Goal: Transaction & Acquisition: Book appointment/travel/reservation

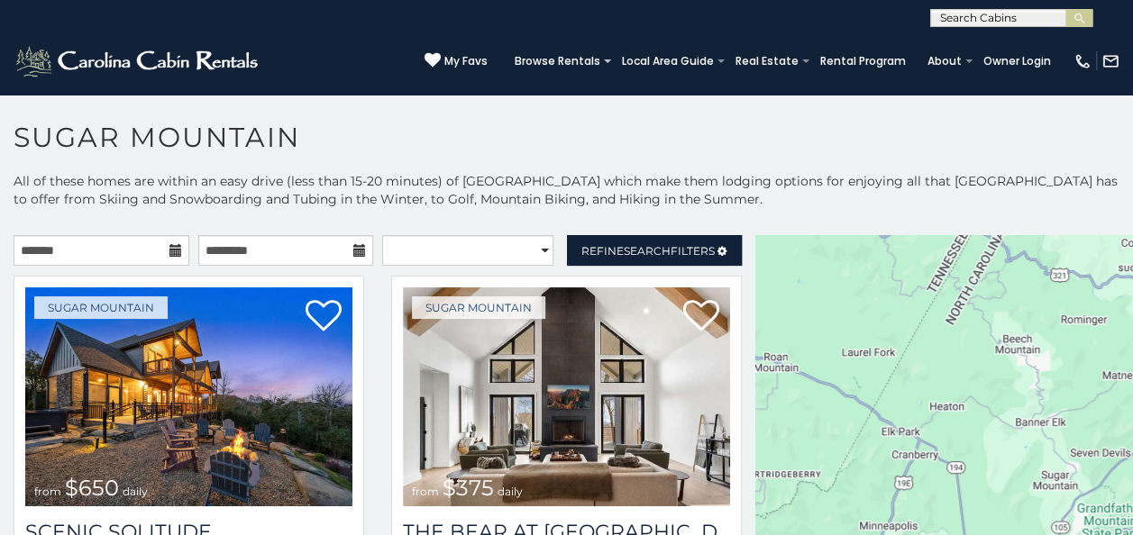
click at [171, 249] on icon at bounding box center [175, 250] width 13 height 13
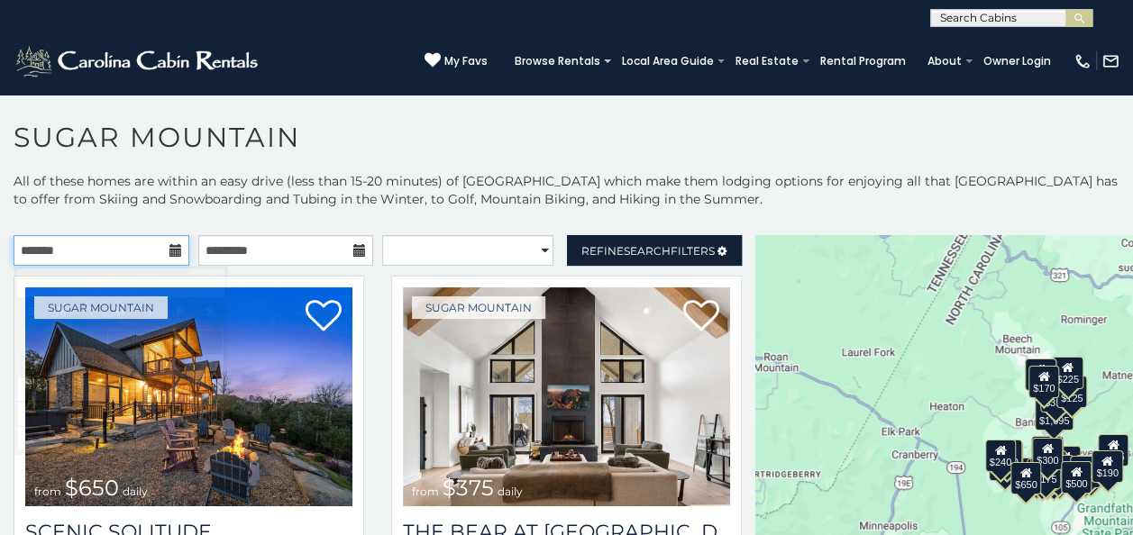
click at [114, 249] on input "text" at bounding box center [102, 250] width 176 height 31
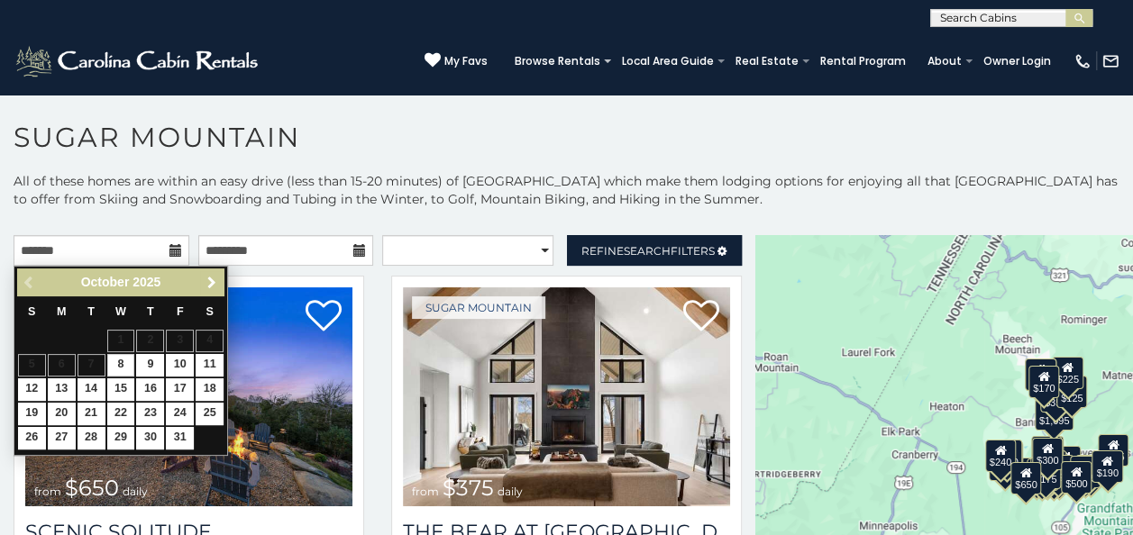
click at [210, 294] on link "Next" at bounding box center [211, 282] width 23 height 23
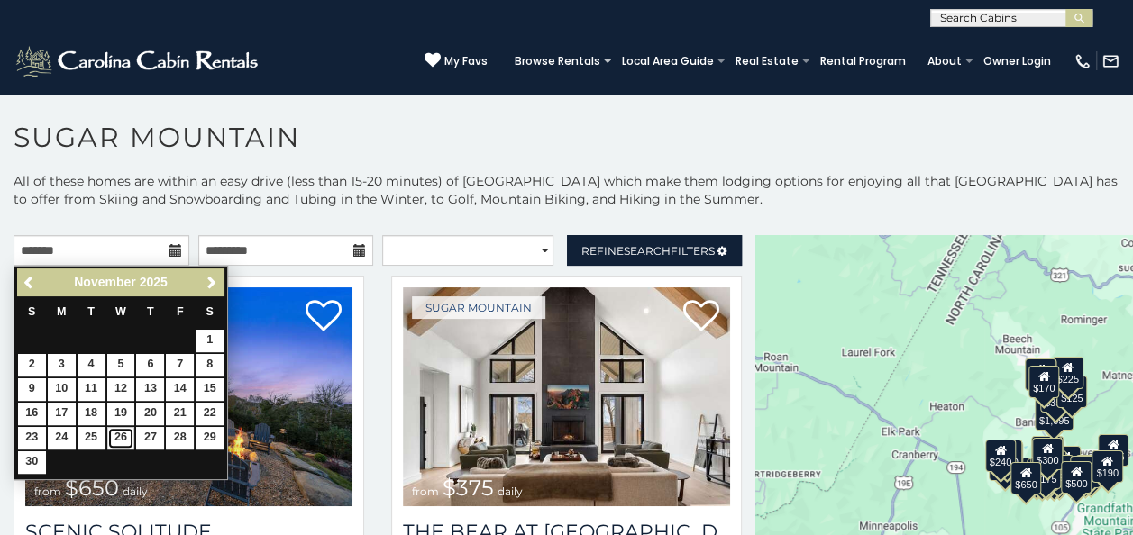
click at [123, 429] on link "26" at bounding box center [121, 438] width 28 height 23
type input "**********"
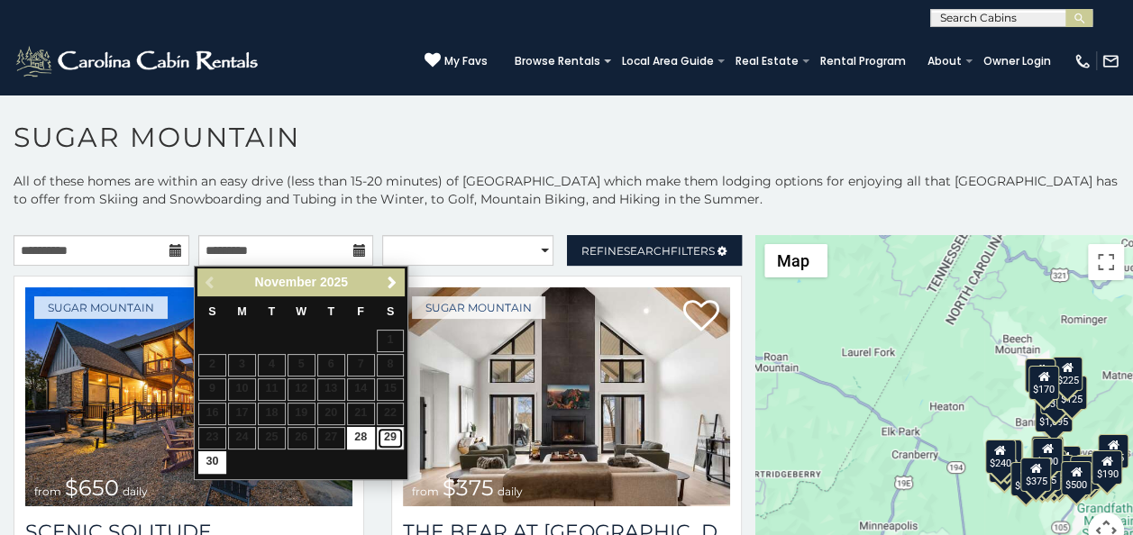
click at [389, 438] on link "29" at bounding box center [391, 438] width 28 height 23
type input "**********"
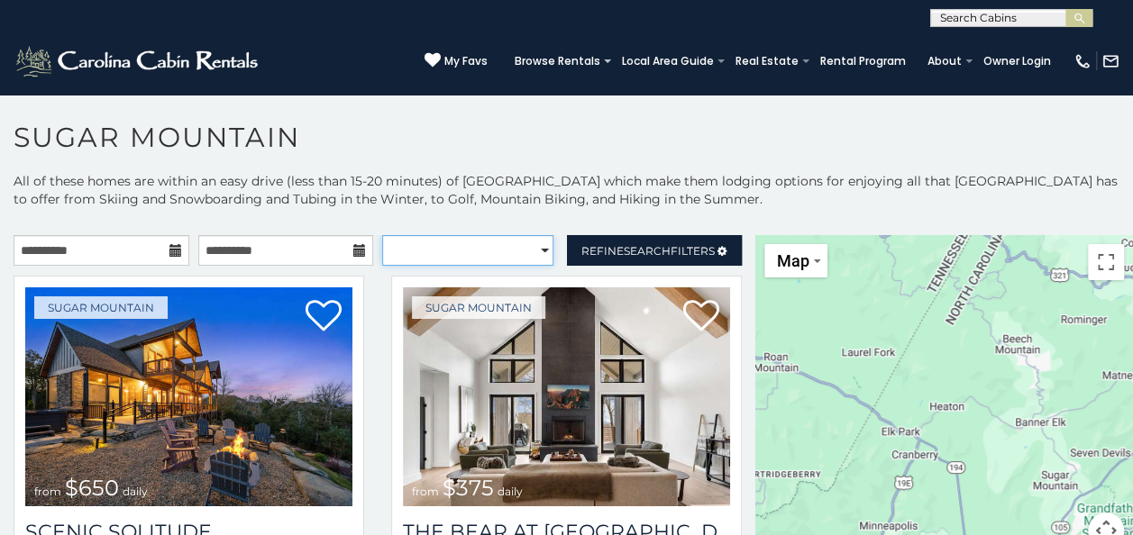
click at [429, 250] on select "**********" at bounding box center [467, 250] width 171 height 31
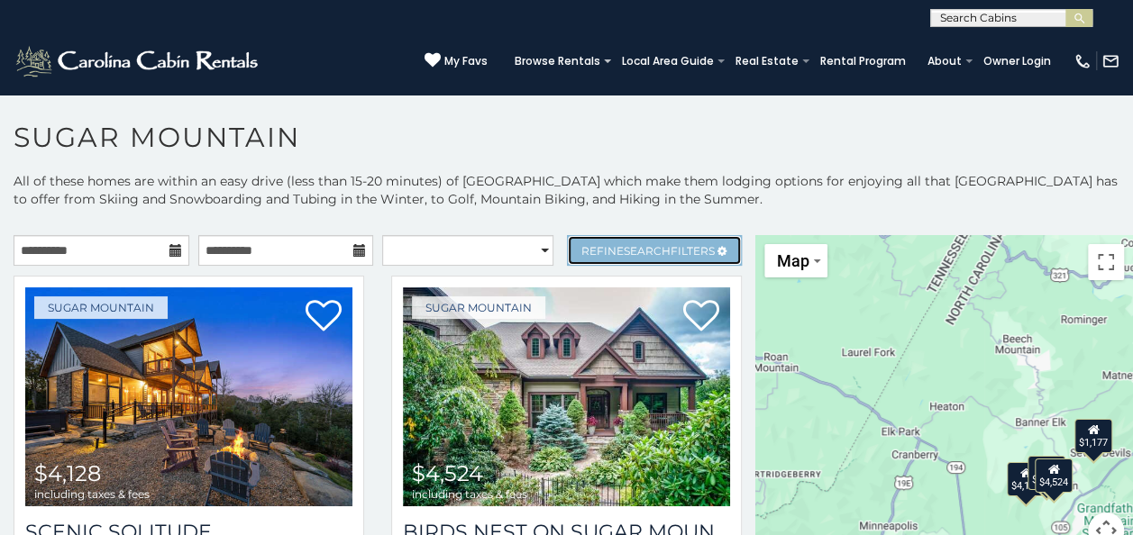
click at [608, 258] on link "Refine Search Filters" at bounding box center [655, 250] width 176 height 31
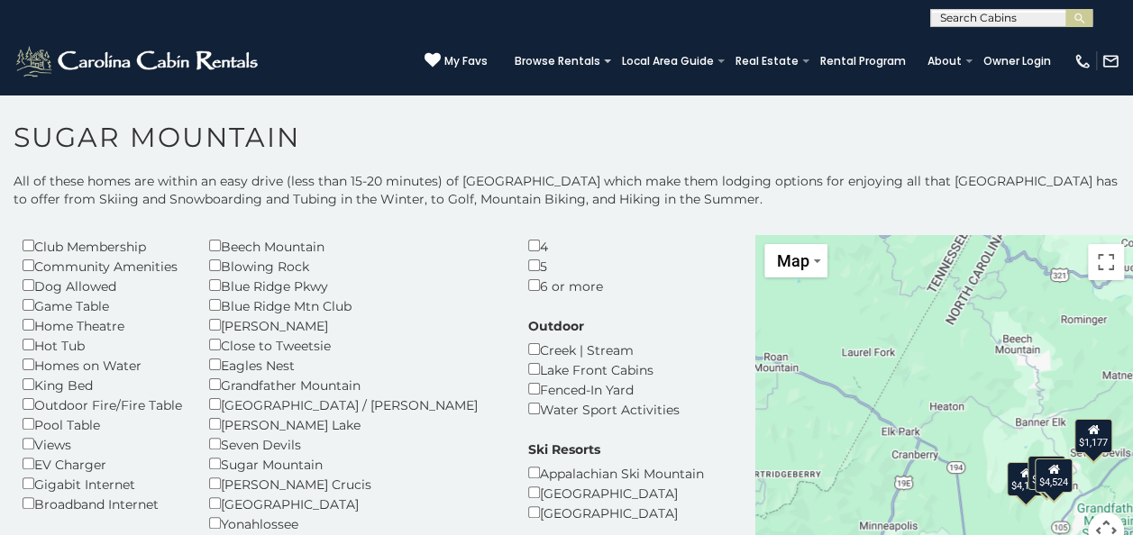
scroll to position [127, 0]
click at [88, 308] on div "Game Table" at bounding box center [103, 304] width 160 height 20
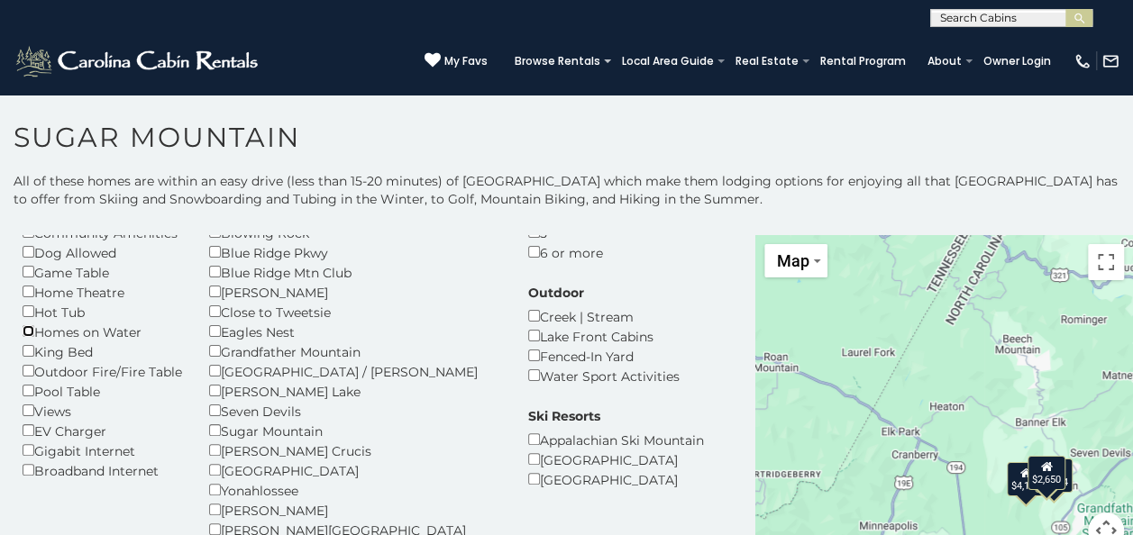
scroll to position [160, 0]
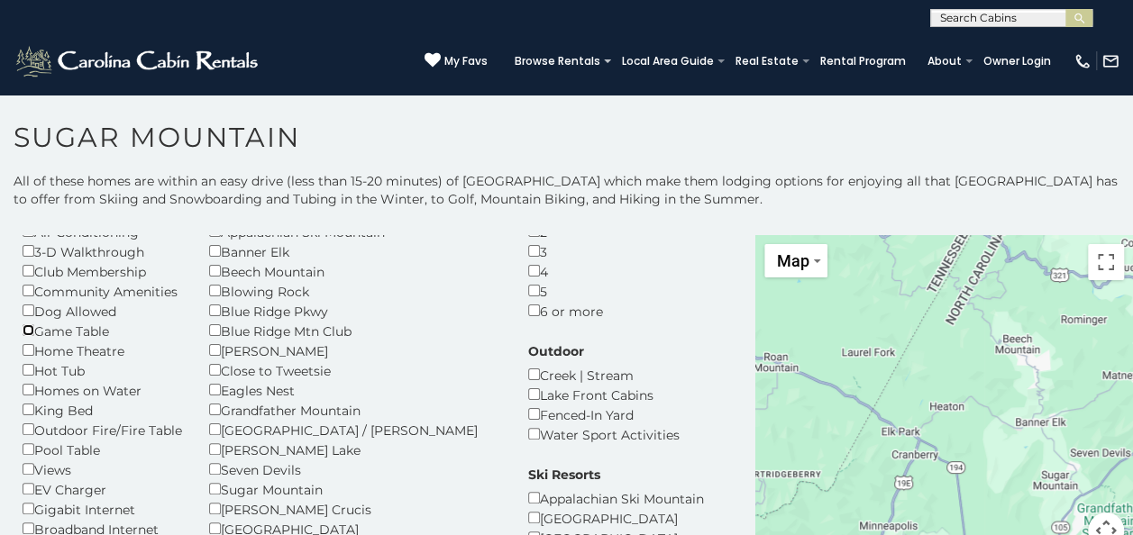
scroll to position [26, 0]
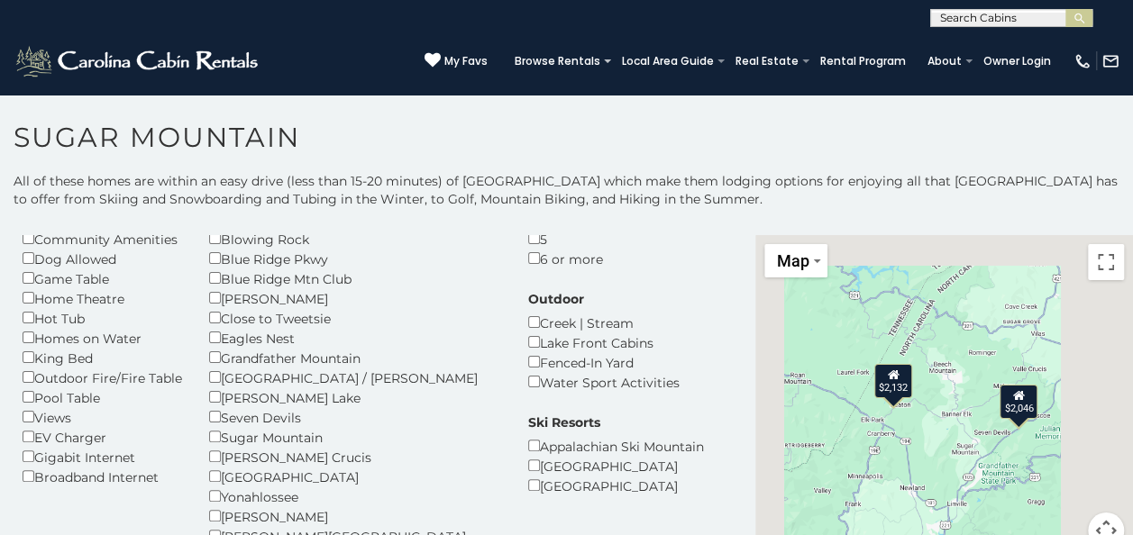
scroll to position [160, 0]
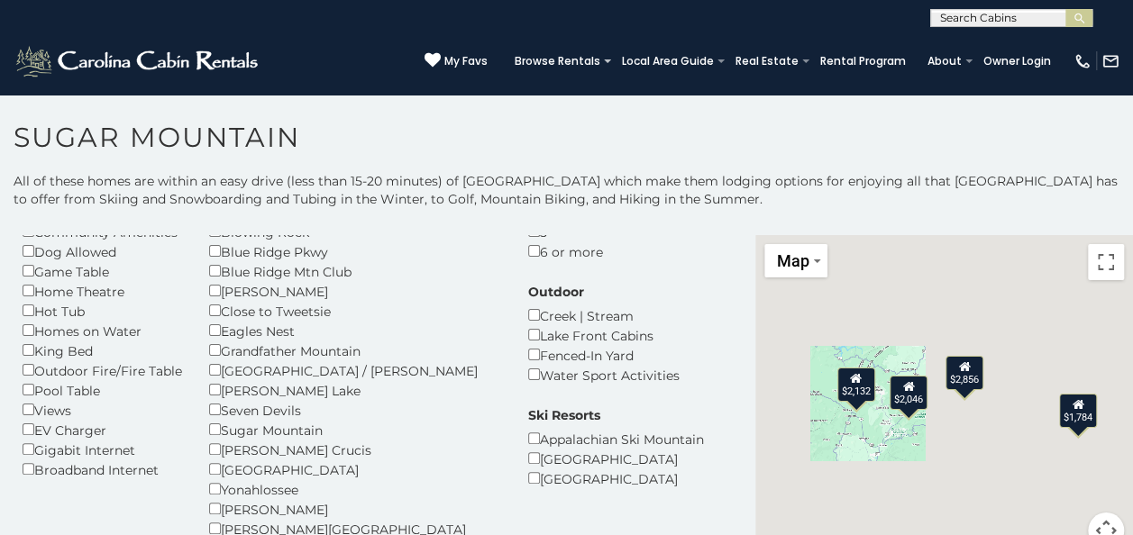
click at [218, 425] on div "Sugar Mountain" at bounding box center [355, 430] width 292 height 20
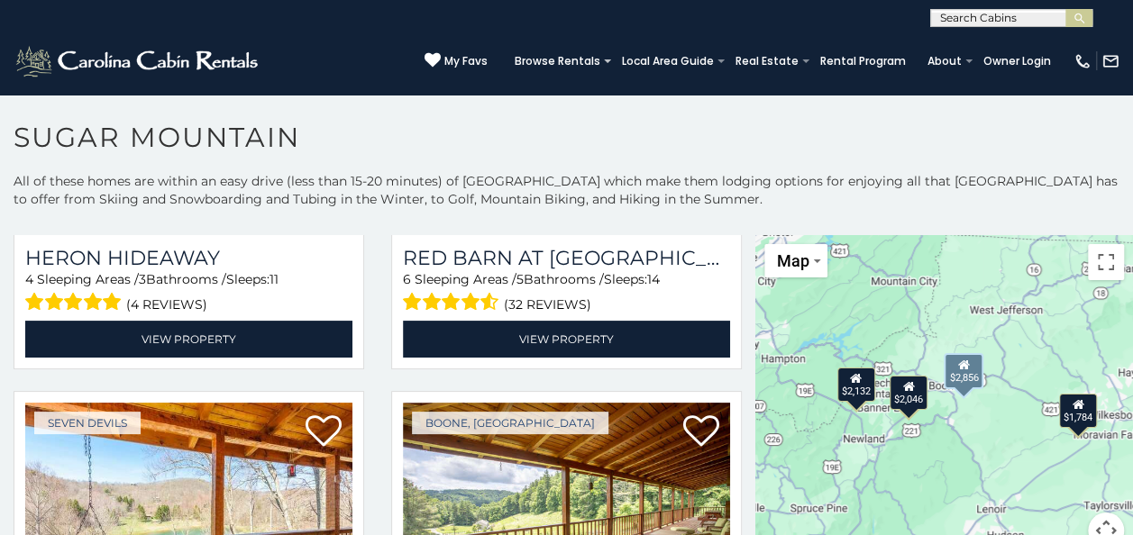
scroll to position [916, 0]
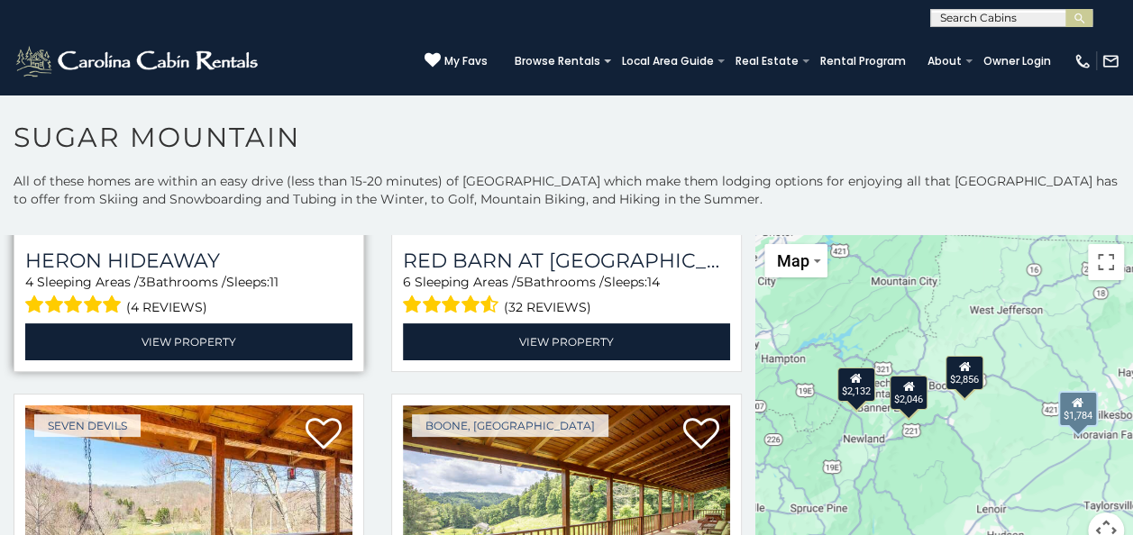
click at [234, 258] on div "Heron Hideaway 4 Sleeping Areas / 3 Bathrooms / Sleeps: 11 (4 reviews) View Pro…" at bounding box center [188, 297] width 327 height 125
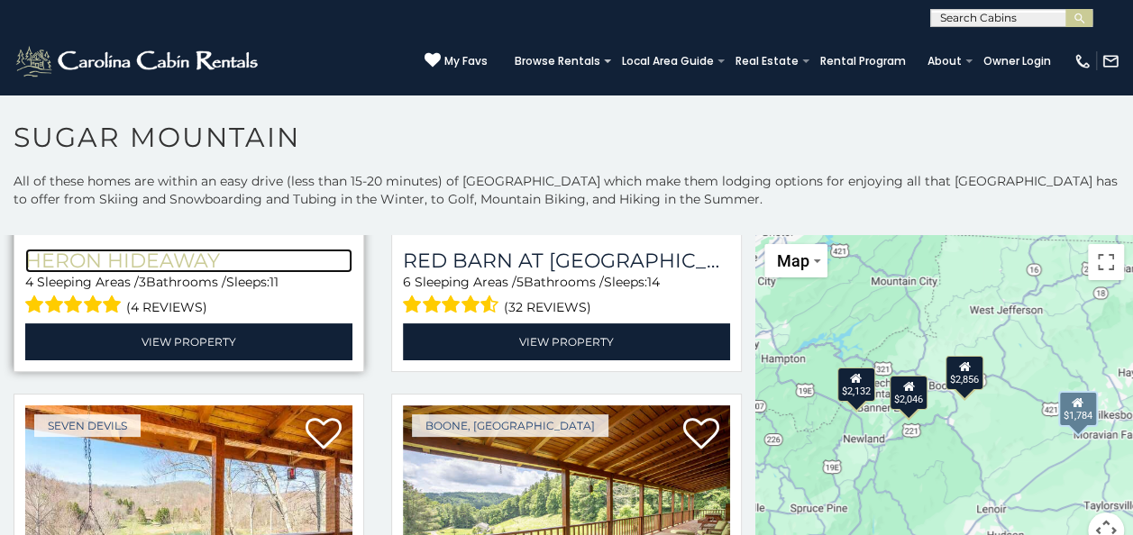
click at [193, 267] on h3 "Heron Hideaway" at bounding box center [188, 261] width 327 height 24
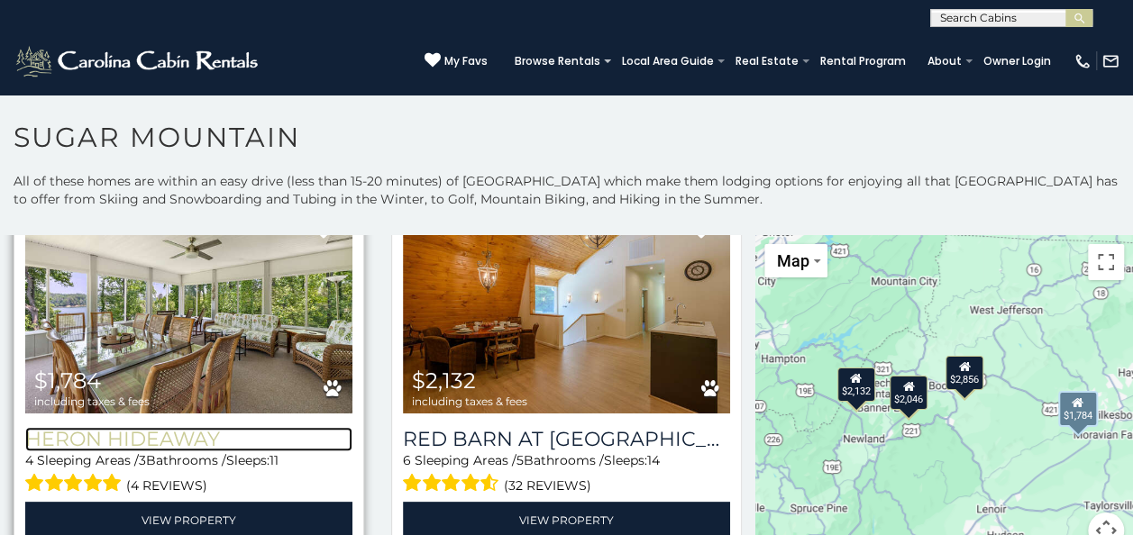
scroll to position [721, 0]
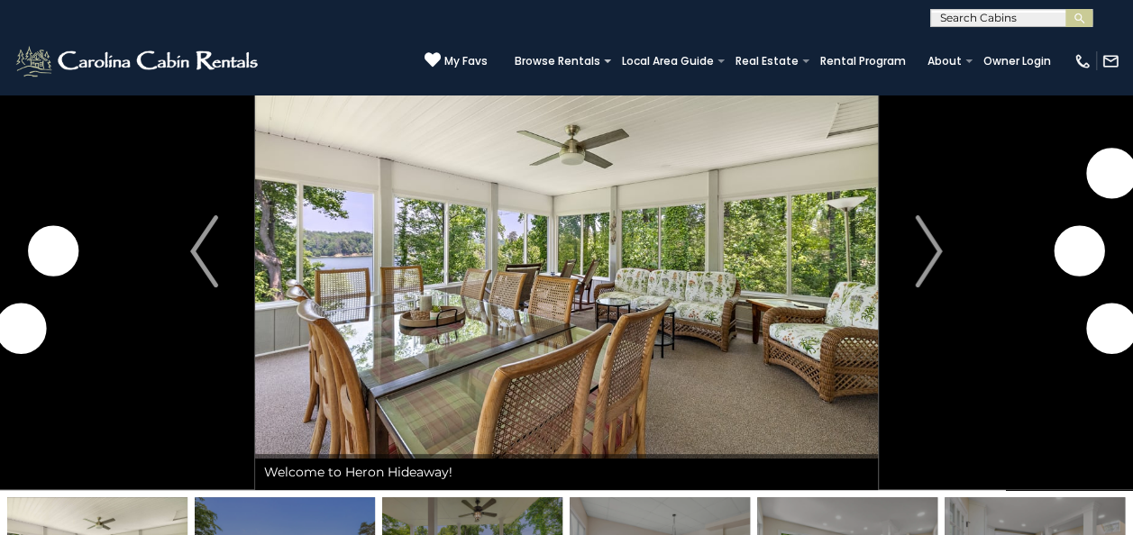
scroll to position [71, 0]
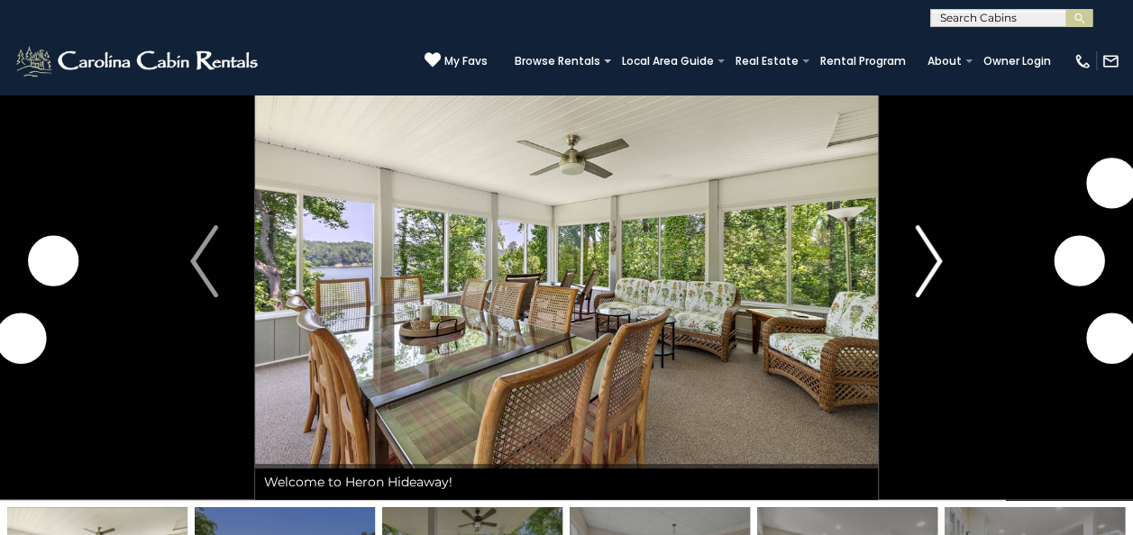
click at [932, 252] on img "Next" at bounding box center [928, 261] width 27 height 72
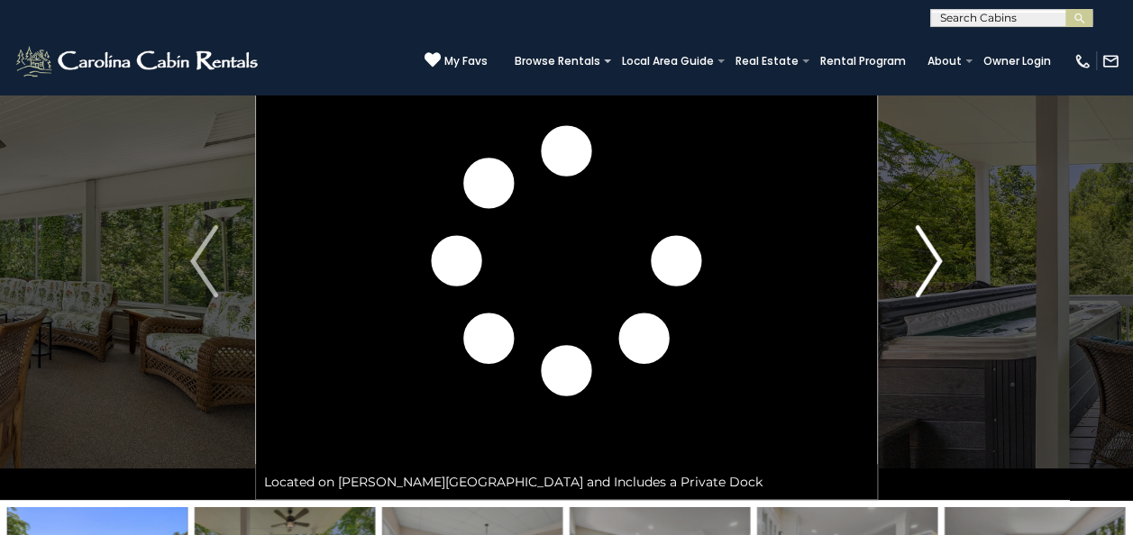
click at [932, 252] on img "Next" at bounding box center [928, 261] width 27 height 72
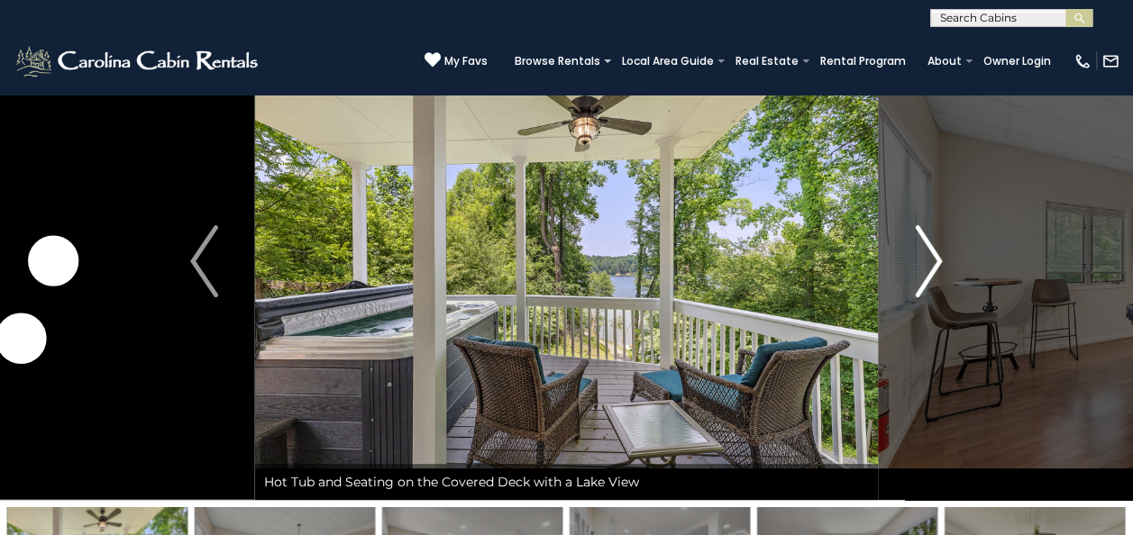
click at [932, 252] on img "Next" at bounding box center [928, 261] width 27 height 72
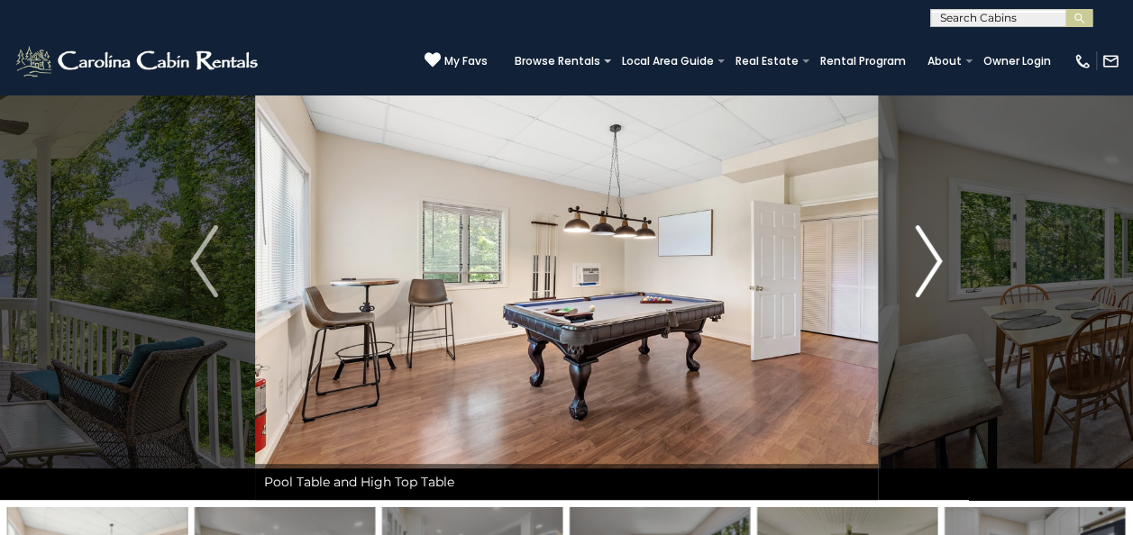
click at [932, 252] on img "Next" at bounding box center [928, 261] width 27 height 72
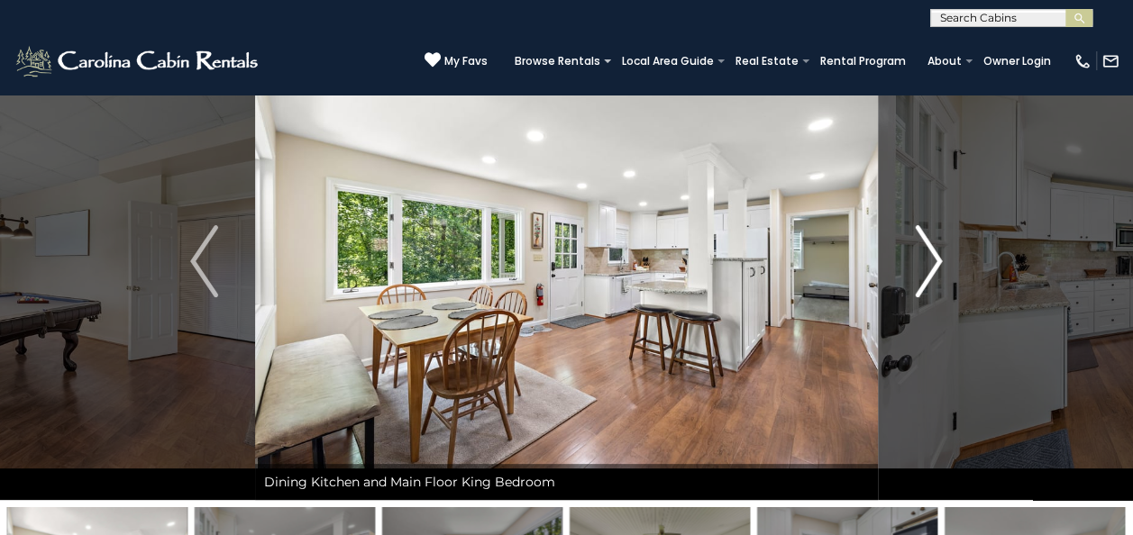
click at [932, 252] on img "Next" at bounding box center [928, 261] width 27 height 72
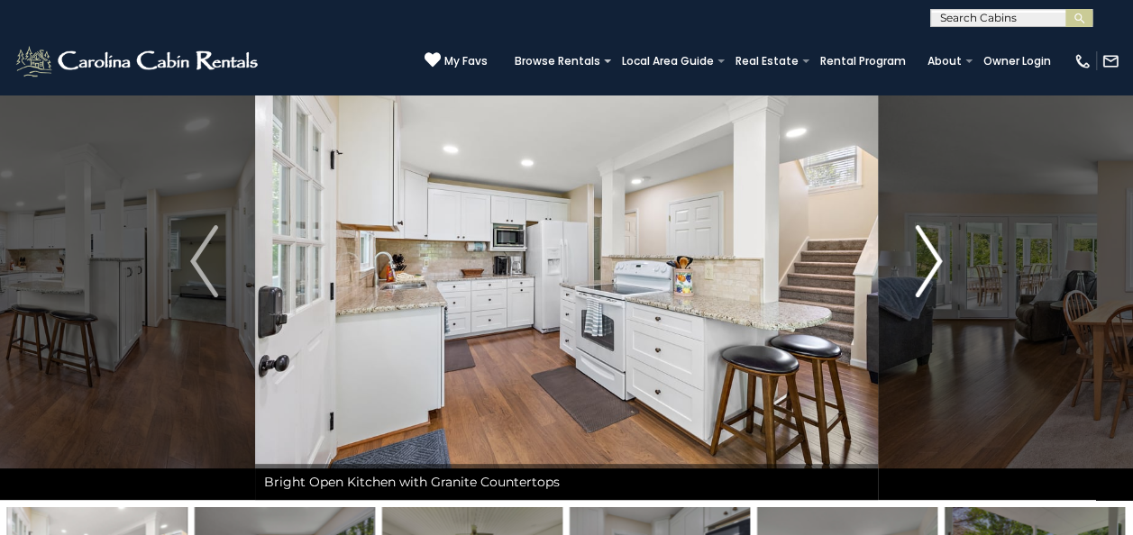
click at [932, 252] on img "Next" at bounding box center [928, 261] width 27 height 72
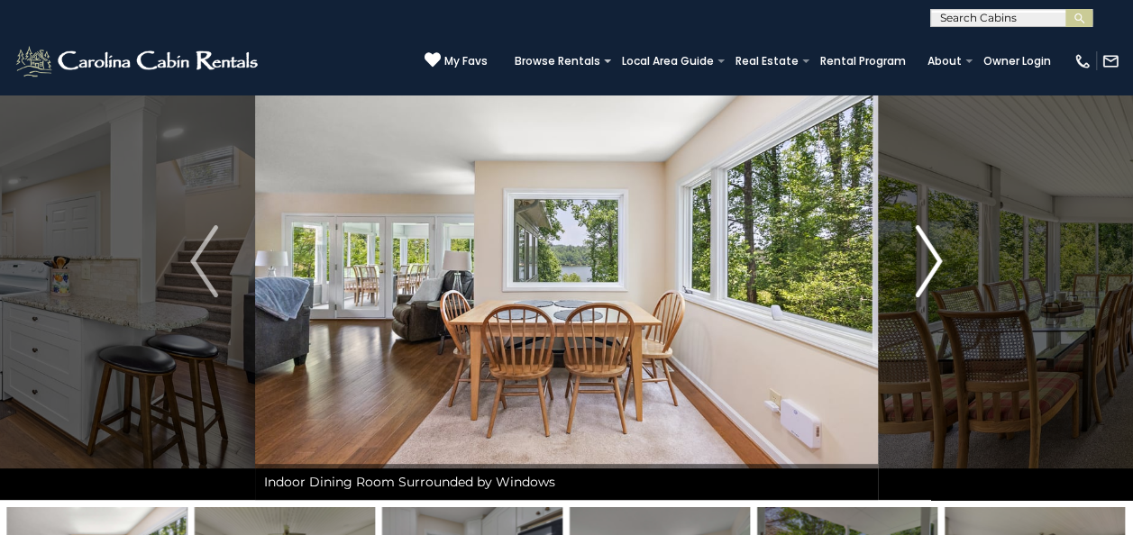
click at [932, 252] on img "Next" at bounding box center [928, 261] width 27 height 72
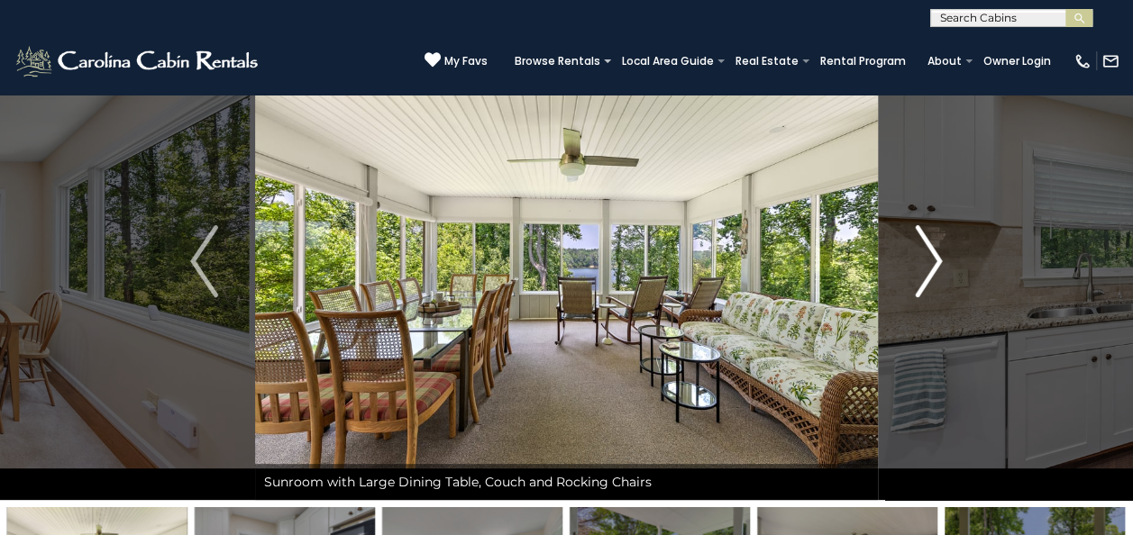
click at [932, 252] on img "Next" at bounding box center [928, 261] width 27 height 72
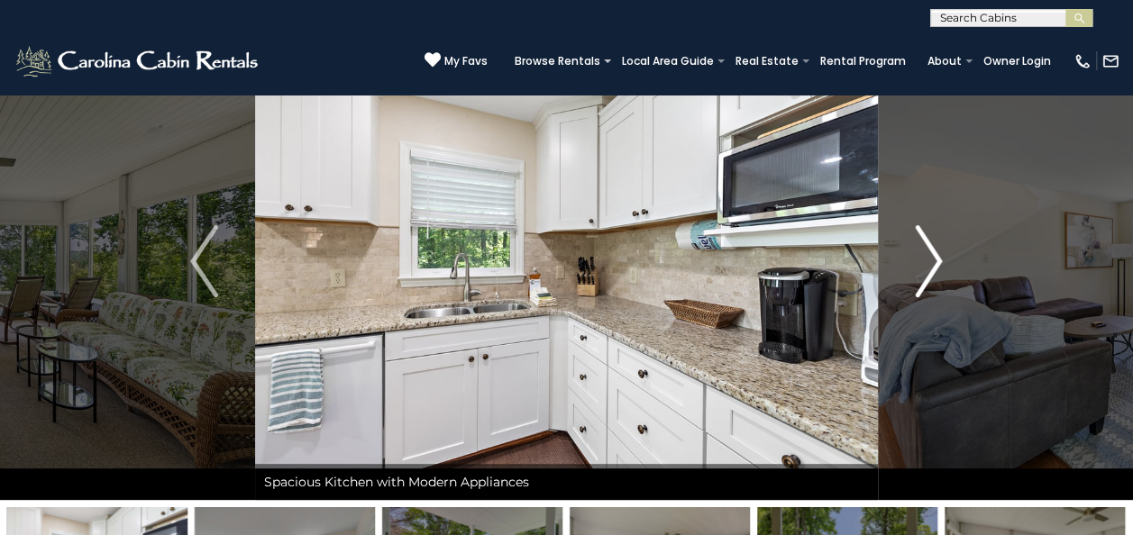
click at [932, 252] on img "Next" at bounding box center [928, 261] width 27 height 72
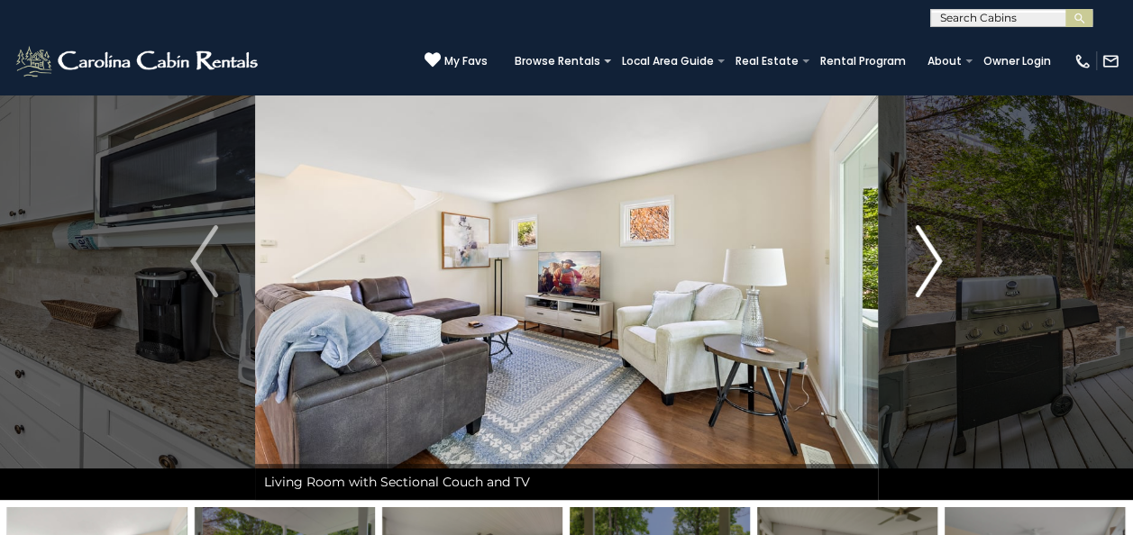
click at [932, 252] on img "Next" at bounding box center [928, 261] width 27 height 72
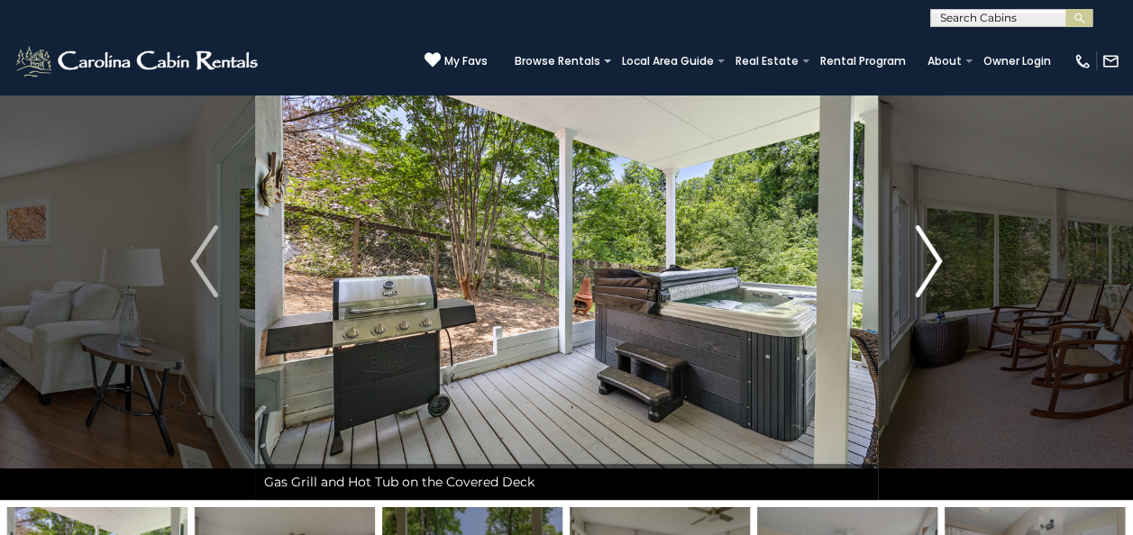
click at [932, 252] on img "Next" at bounding box center [928, 261] width 27 height 72
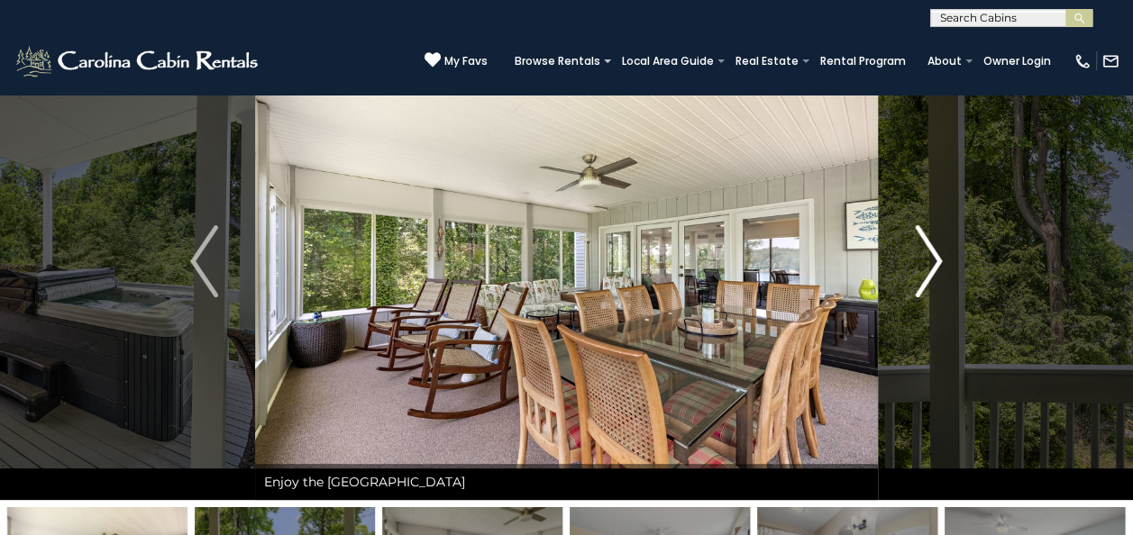
click at [932, 252] on img "Next" at bounding box center [928, 261] width 27 height 72
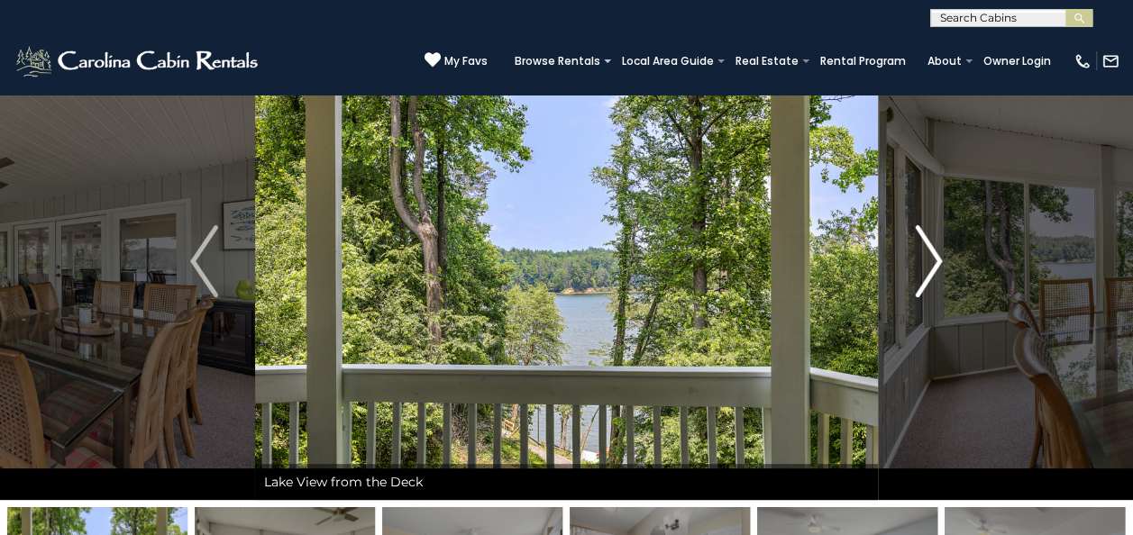
click at [932, 252] on img "Next" at bounding box center [928, 261] width 27 height 72
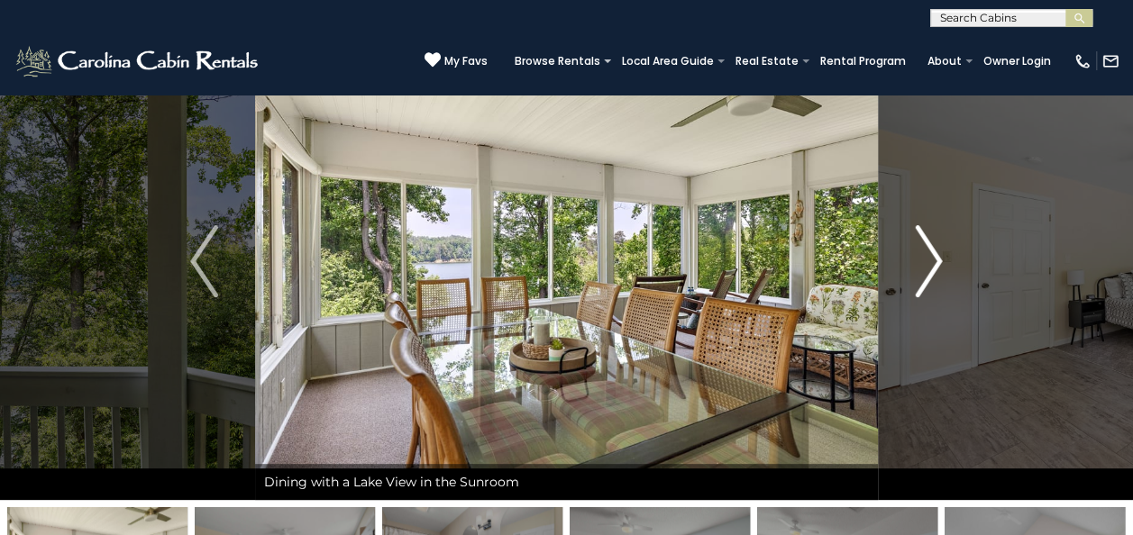
click at [932, 252] on img "Next" at bounding box center [928, 261] width 27 height 72
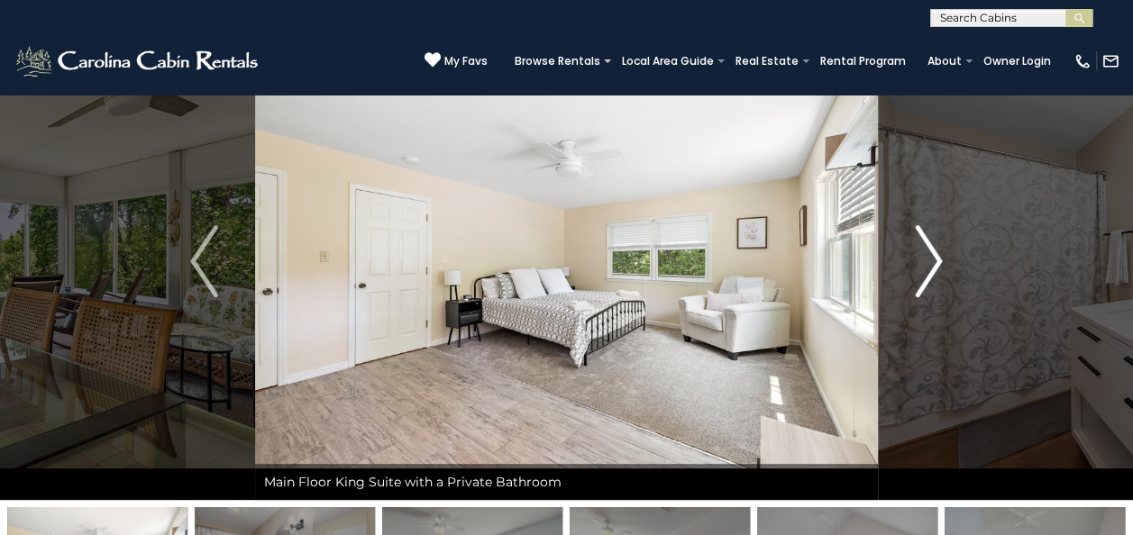
click at [932, 252] on img "Next" at bounding box center [928, 261] width 27 height 72
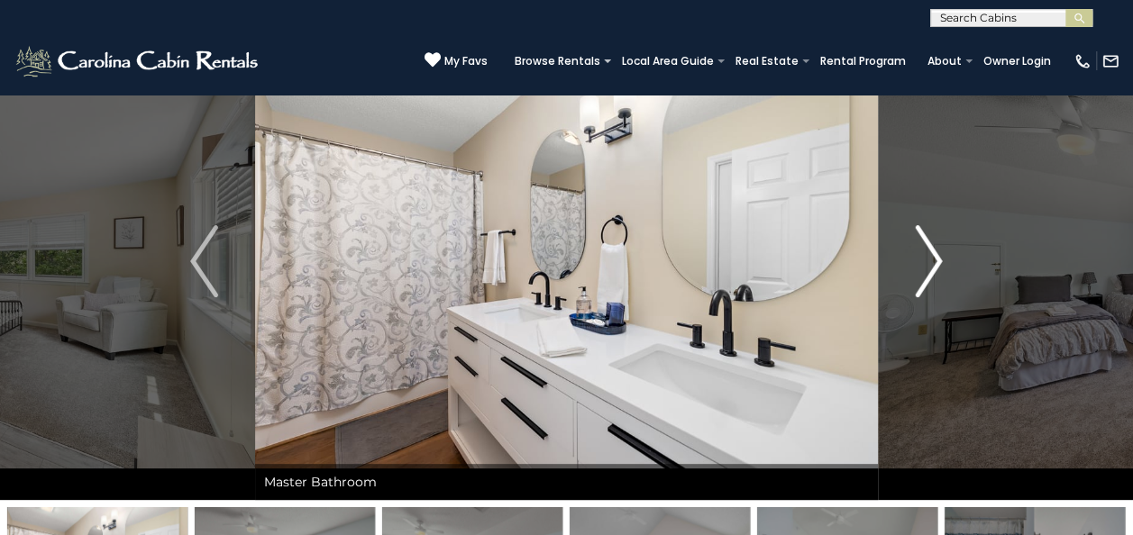
click at [932, 252] on img "Next" at bounding box center [928, 261] width 27 height 72
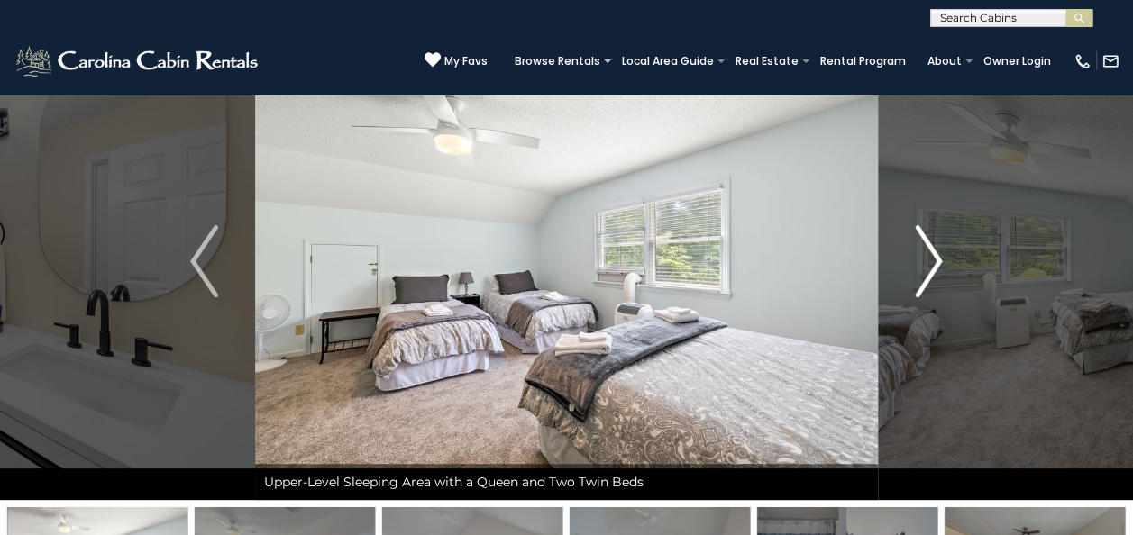
click at [932, 252] on img "Next" at bounding box center [928, 261] width 27 height 72
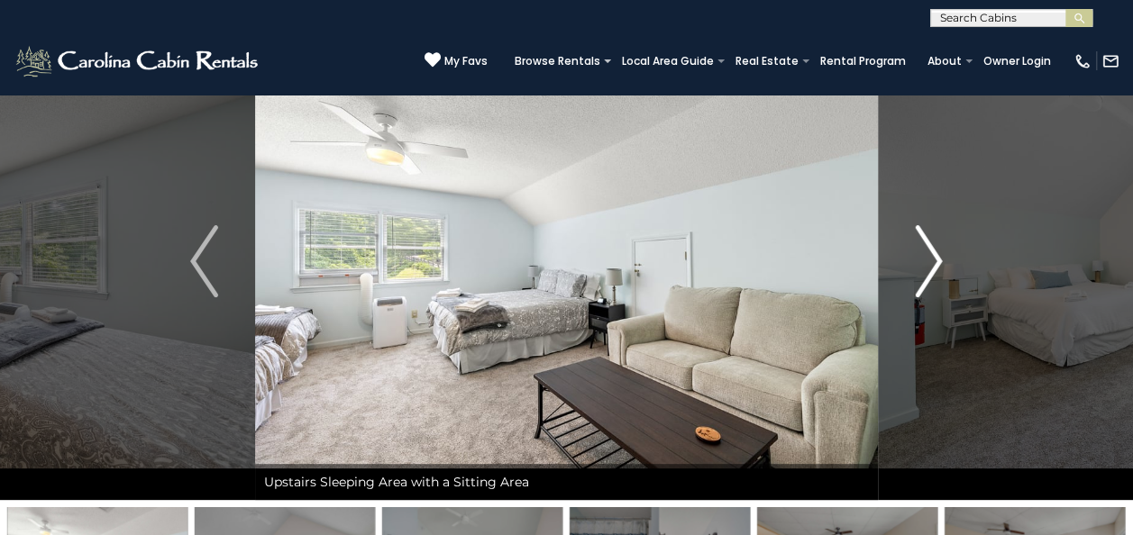
click at [932, 252] on img "Next" at bounding box center [928, 261] width 27 height 72
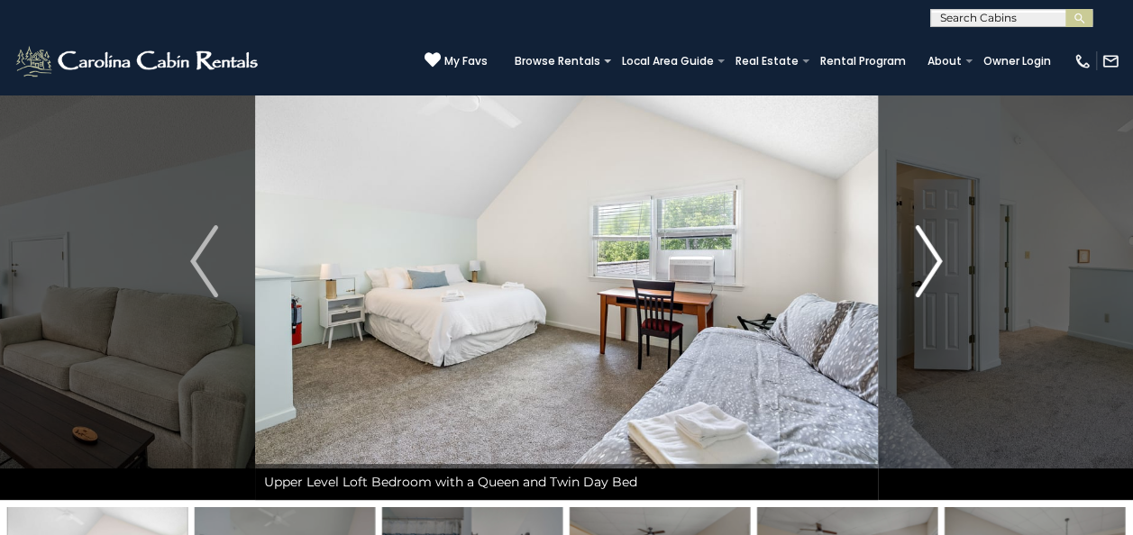
click at [932, 252] on img "Next" at bounding box center [928, 261] width 27 height 72
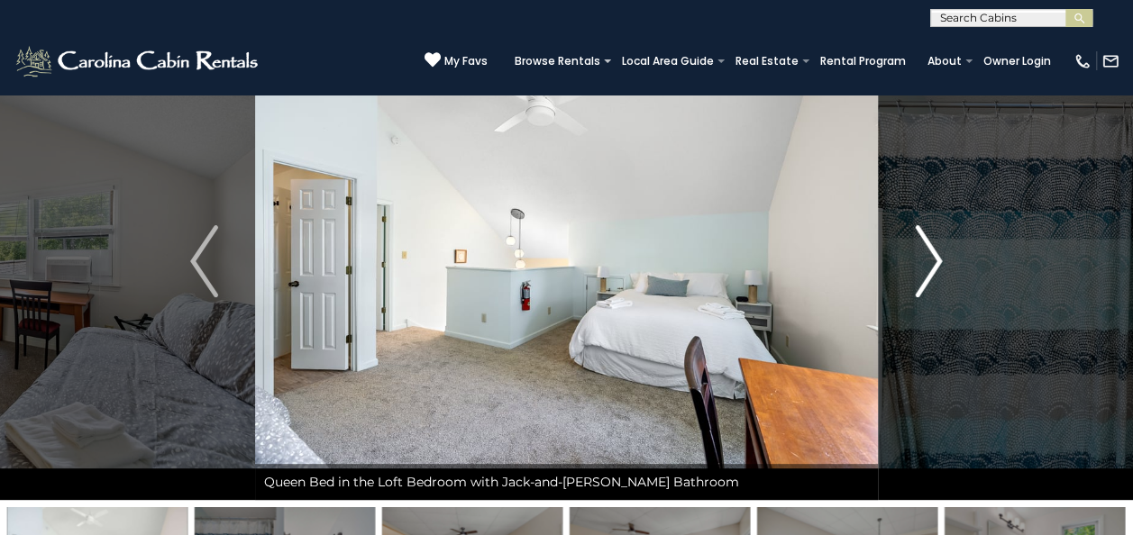
click at [932, 252] on img "Next" at bounding box center [928, 261] width 27 height 72
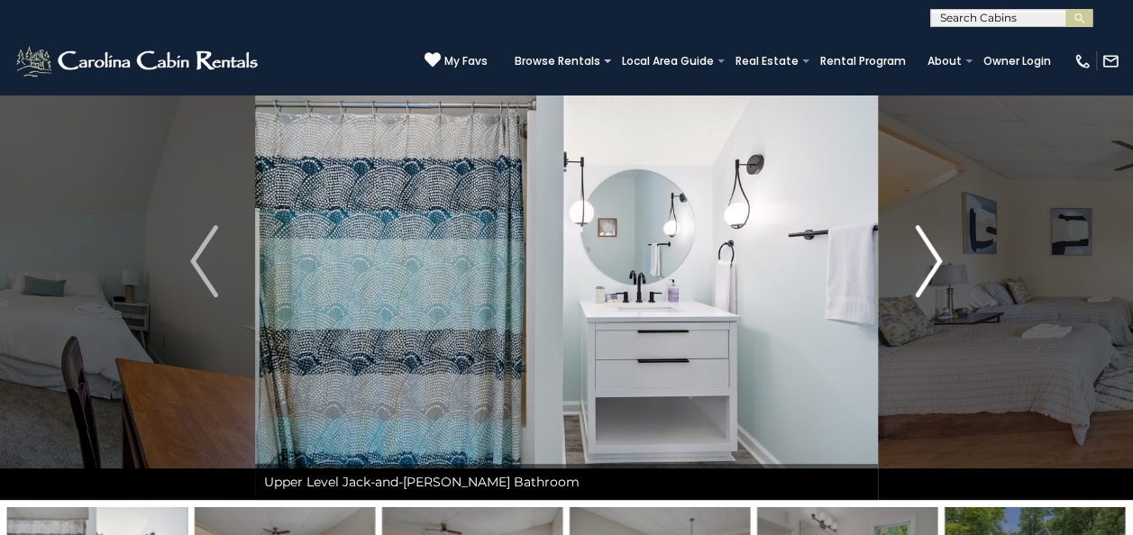
click at [932, 252] on img "Next" at bounding box center [928, 261] width 27 height 72
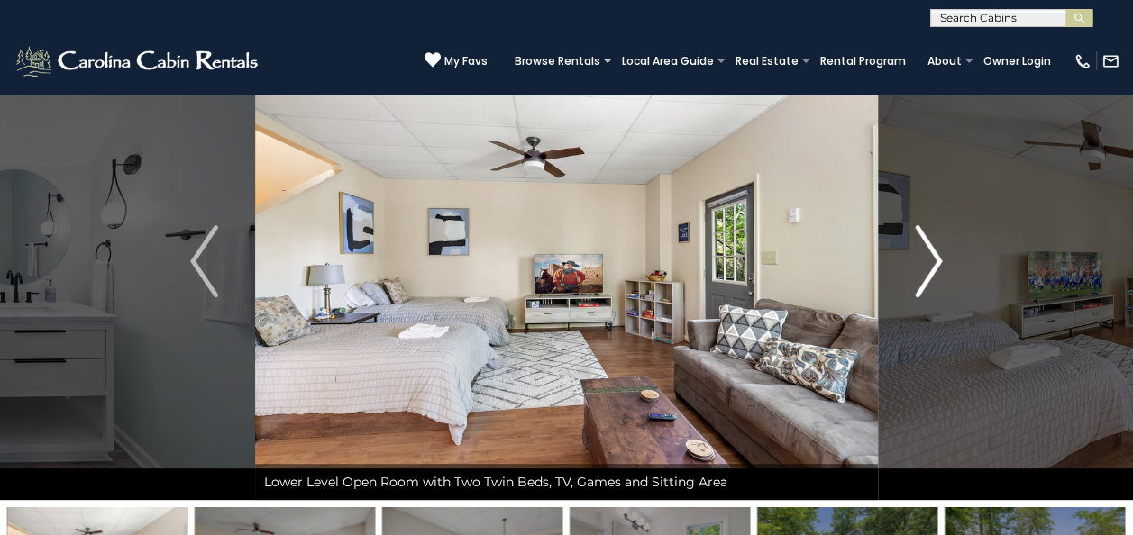
click at [932, 252] on img "Next" at bounding box center [928, 261] width 27 height 72
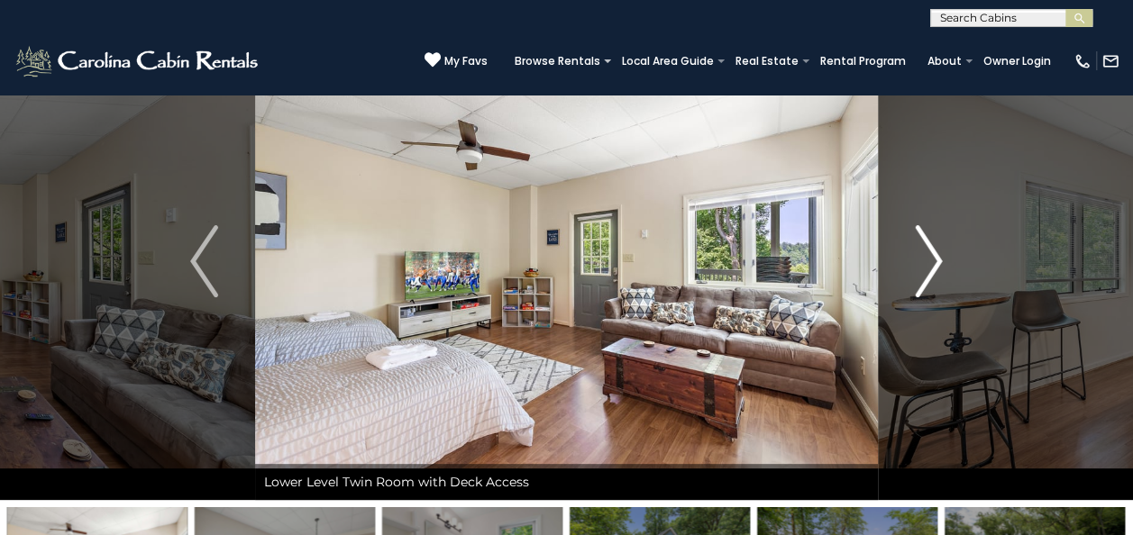
click at [932, 252] on img "Next" at bounding box center [928, 261] width 27 height 72
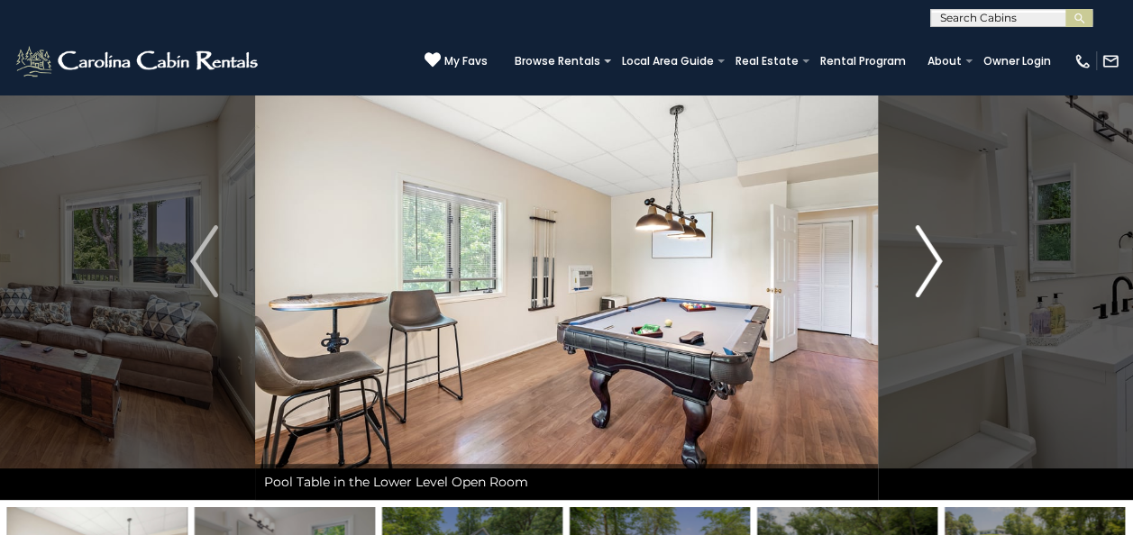
click at [932, 252] on img "Next" at bounding box center [928, 261] width 27 height 72
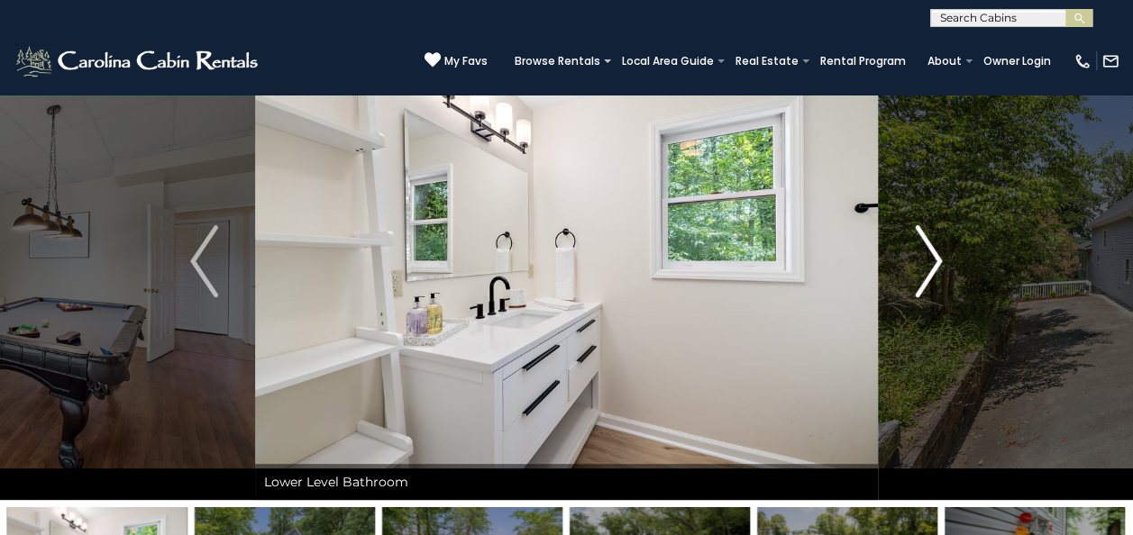
click at [932, 252] on img "Next" at bounding box center [928, 261] width 27 height 72
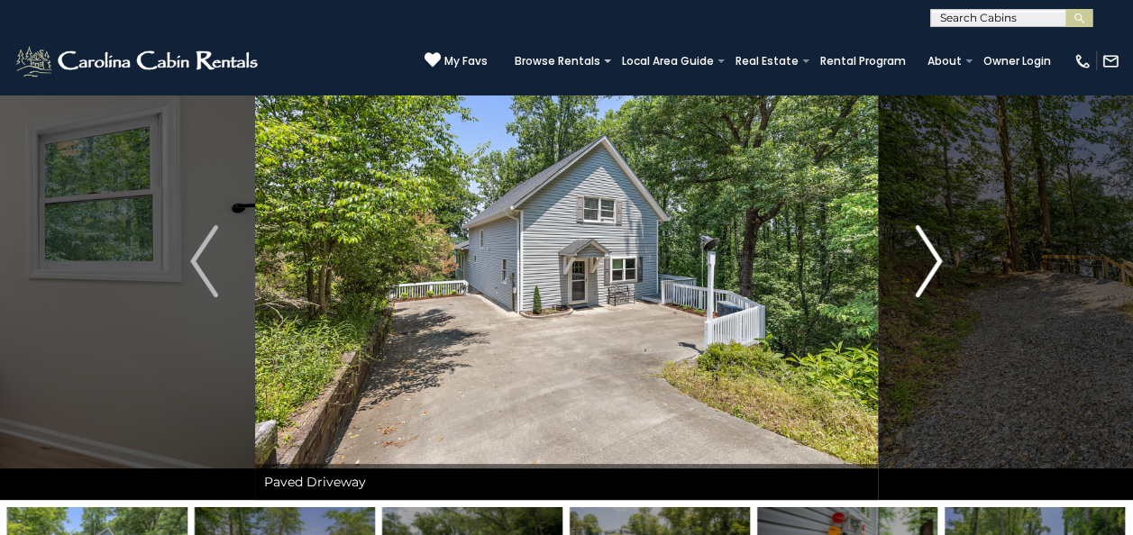
click at [932, 252] on img "Next" at bounding box center [928, 261] width 27 height 72
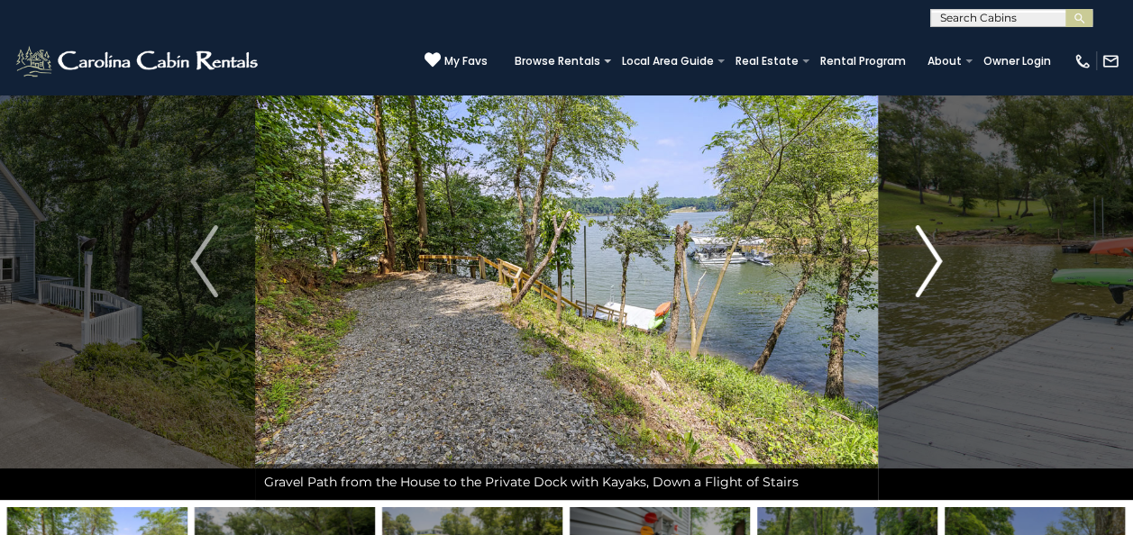
click at [932, 252] on img "Next" at bounding box center [928, 261] width 27 height 72
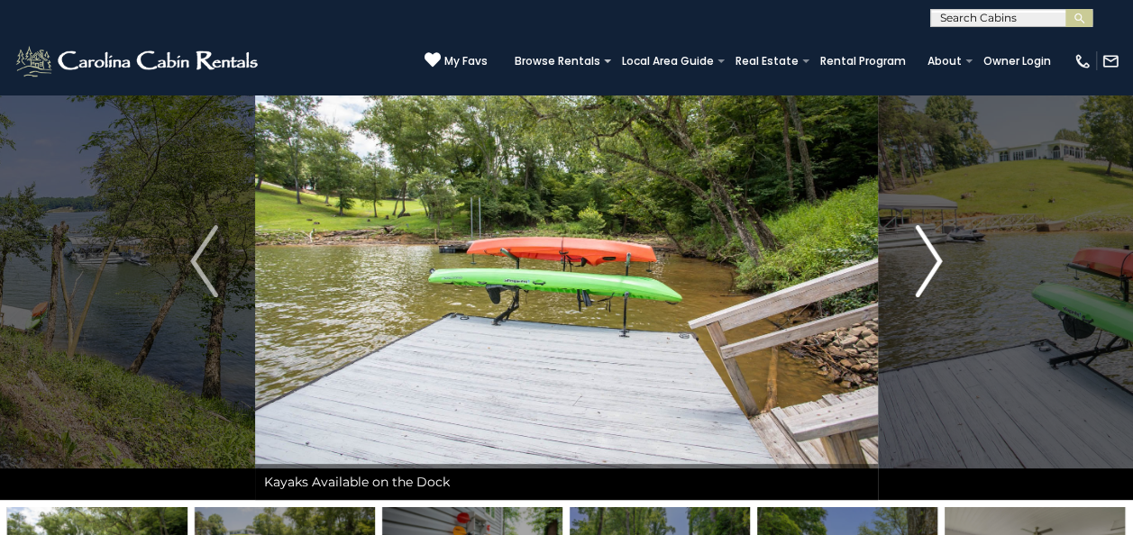
click at [932, 252] on img "Next" at bounding box center [928, 261] width 27 height 72
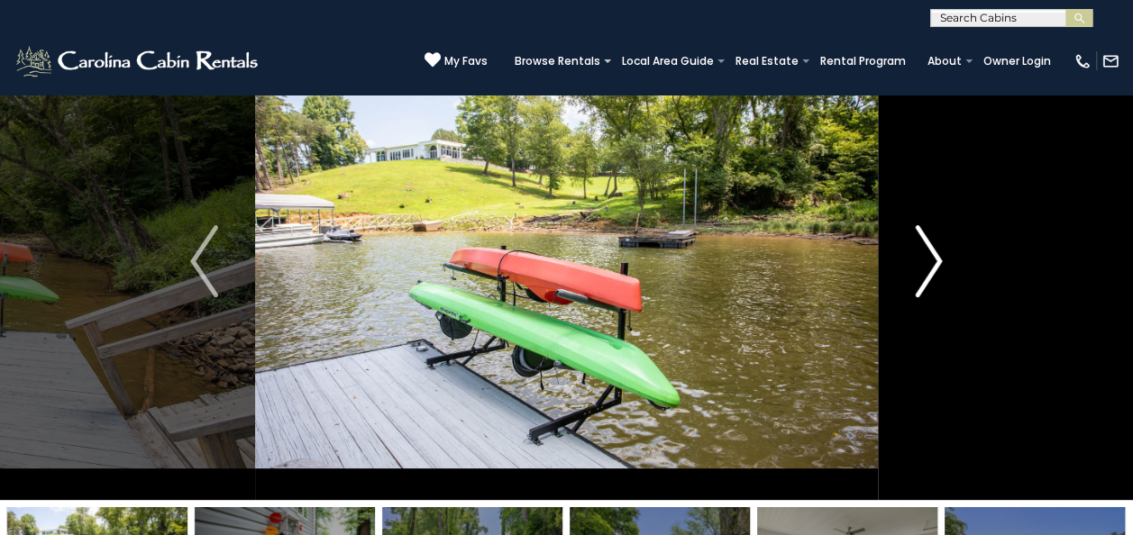
click at [932, 252] on img "Next" at bounding box center [928, 261] width 27 height 72
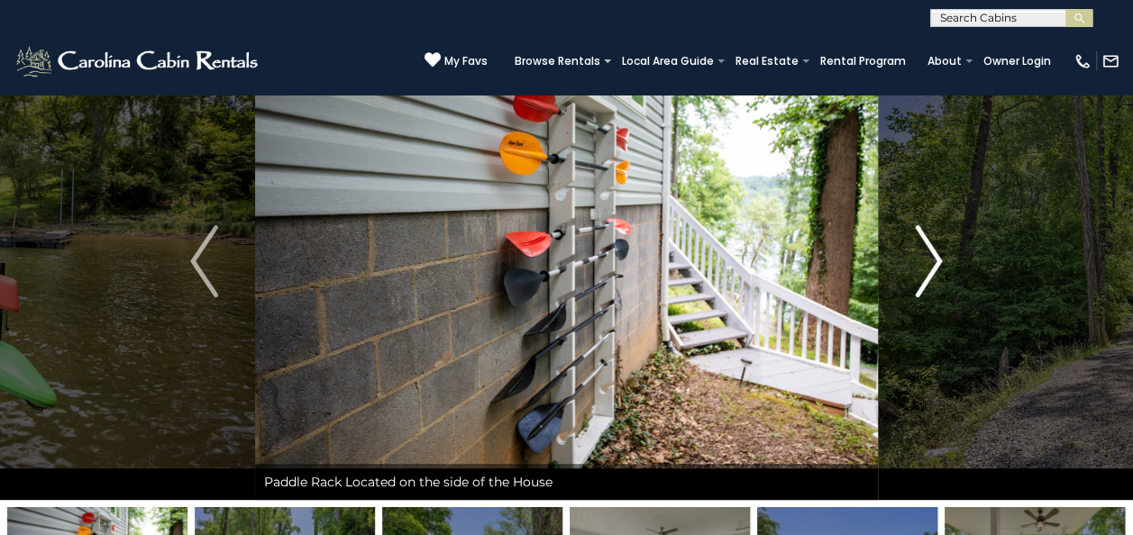
click at [932, 252] on img "Next" at bounding box center [928, 261] width 27 height 72
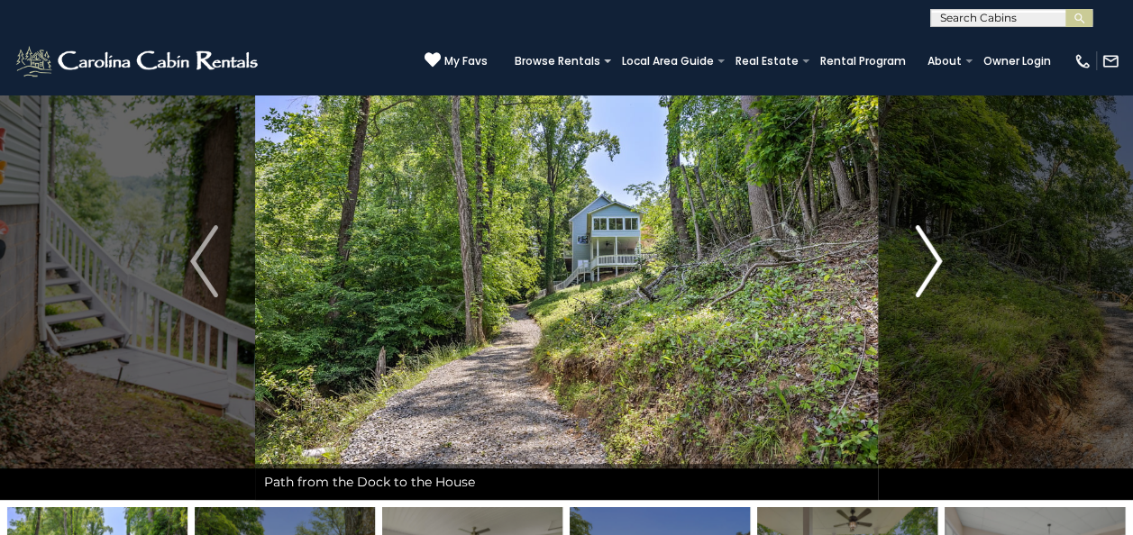
click at [932, 252] on img "Next" at bounding box center [928, 261] width 27 height 72
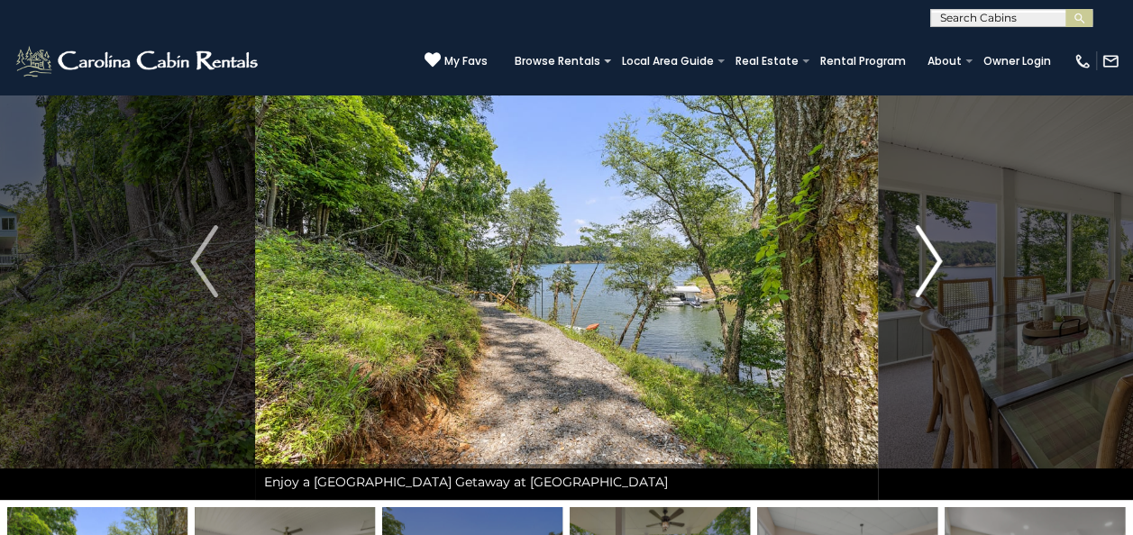
click at [932, 252] on img "Next" at bounding box center [928, 261] width 27 height 72
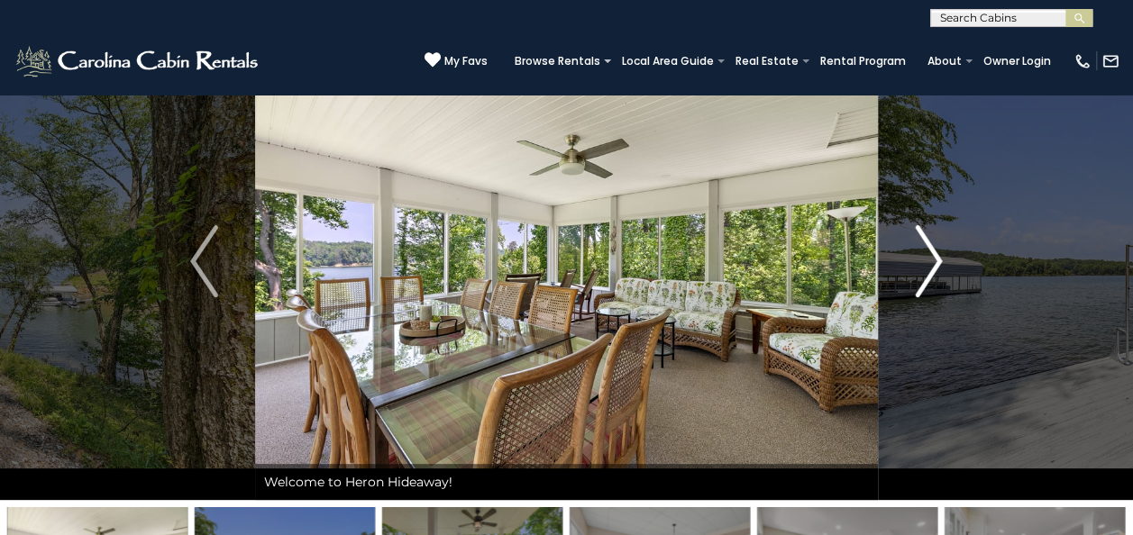
click at [932, 252] on img "Next" at bounding box center [928, 261] width 27 height 72
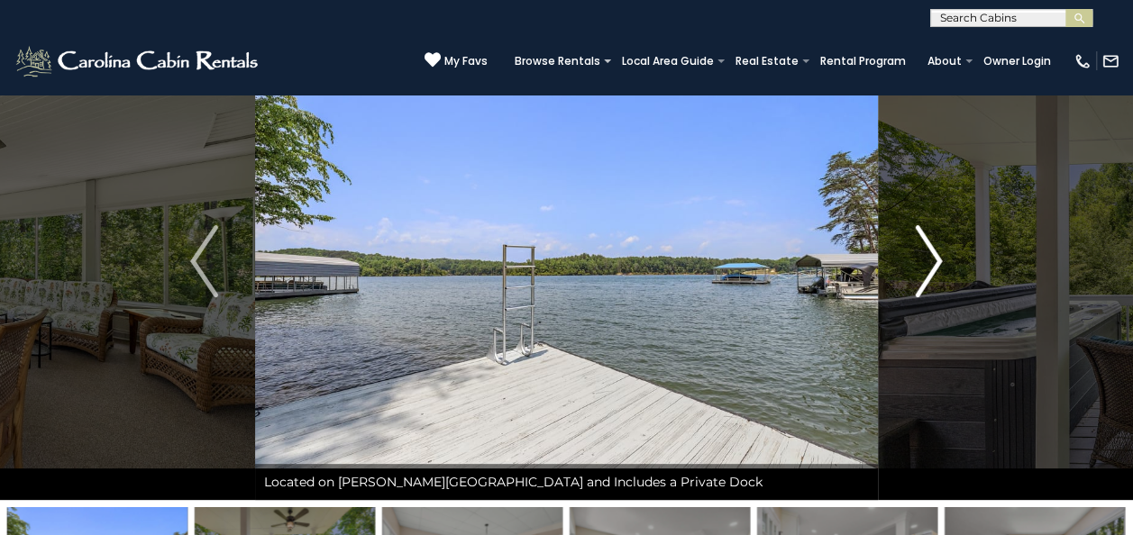
click at [932, 252] on img "Next" at bounding box center [928, 261] width 27 height 72
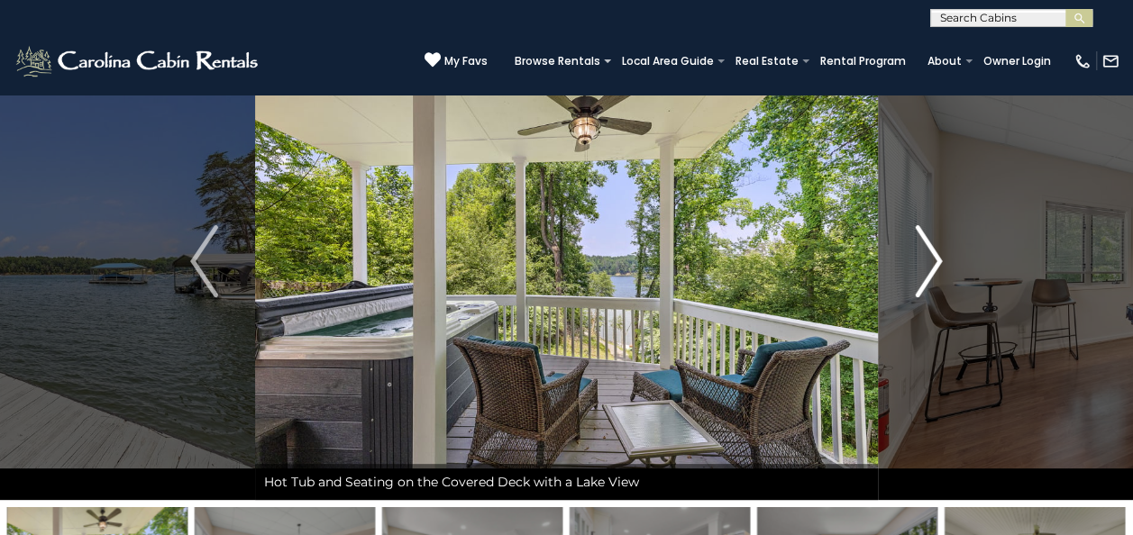
click at [932, 252] on img "Next" at bounding box center [928, 261] width 27 height 72
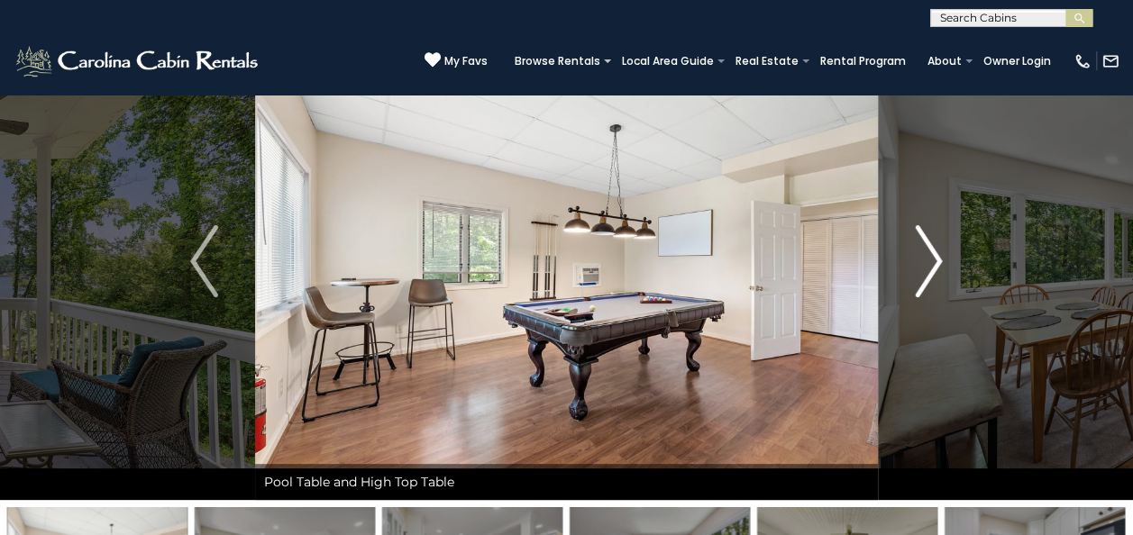
click at [932, 252] on img "Next" at bounding box center [928, 261] width 27 height 72
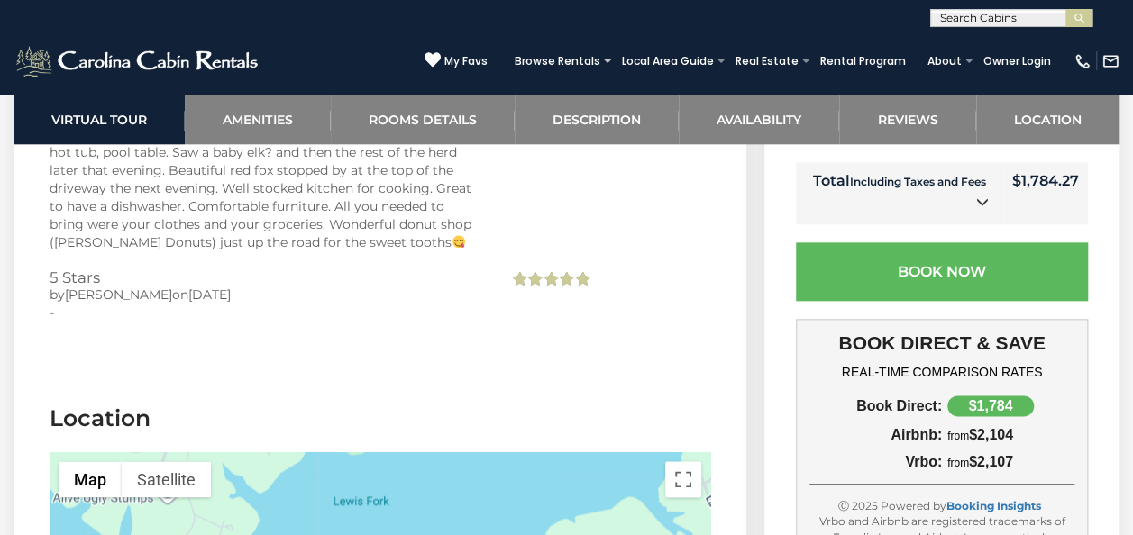
scroll to position [4505, 0]
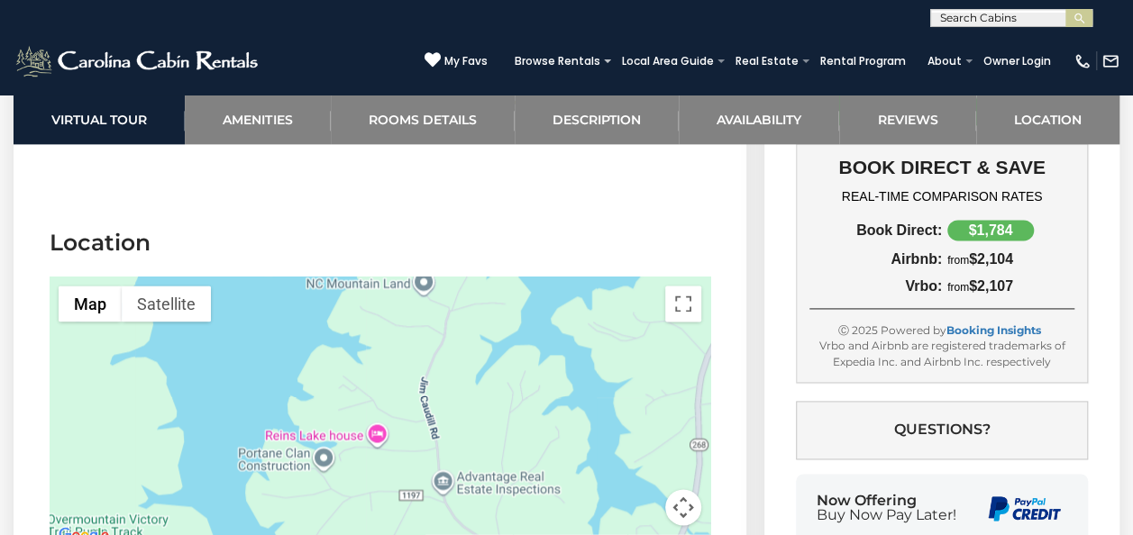
drag, startPoint x: 484, startPoint y: 319, endPoint x: 535, endPoint y: 183, distance: 145.2
click at [535, 277] on div at bounding box center [380, 412] width 661 height 270
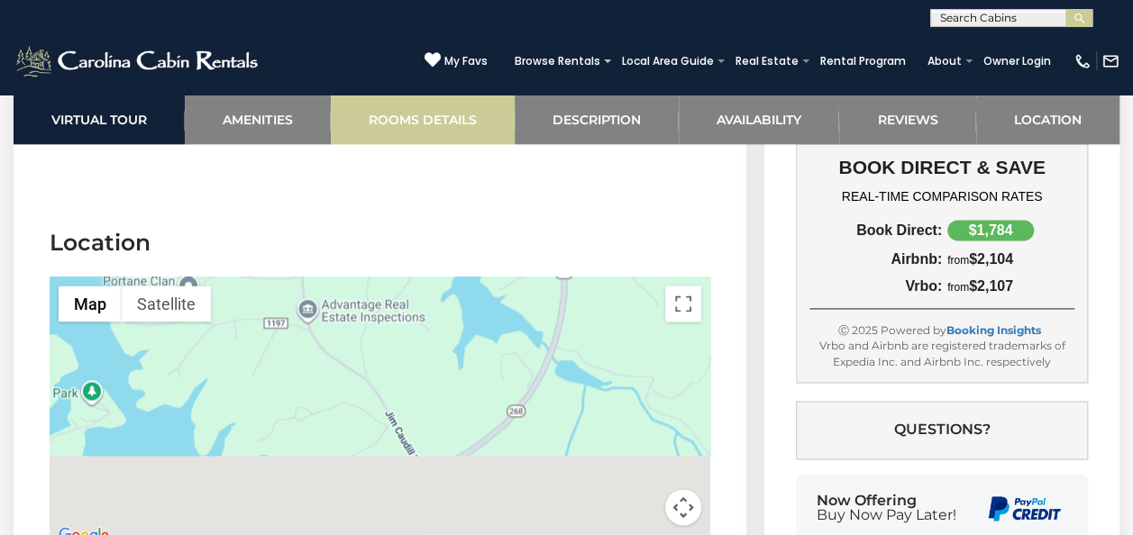
drag, startPoint x: 580, startPoint y: 333, endPoint x: 426, endPoint y: 121, distance: 261.5
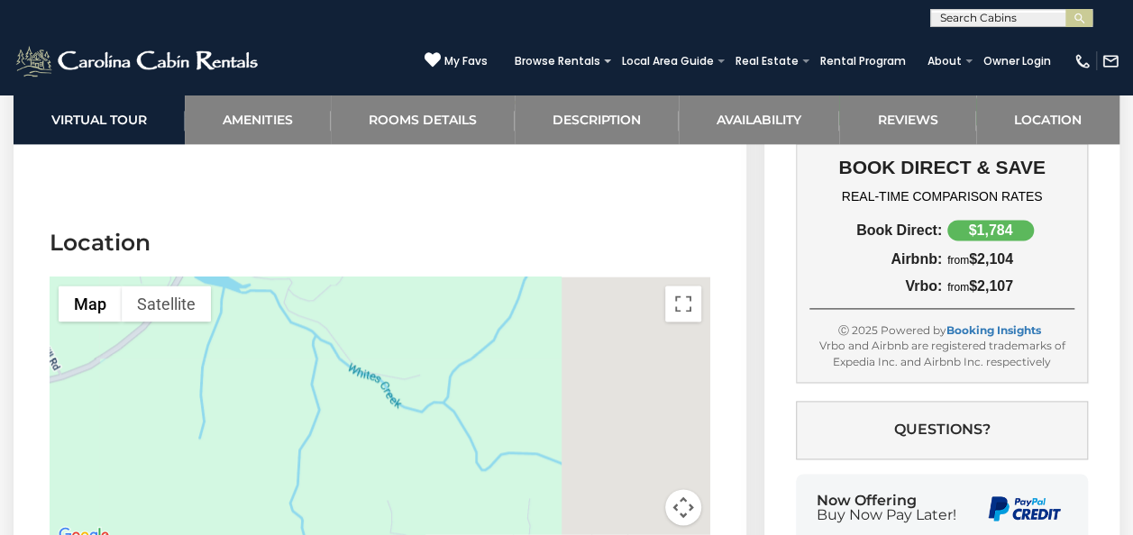
drag, startPoint x: 543, startPoint y: 293, endPoint x: 197, endPoint y: 245, distance: 348.5
click at [197, 277] on div at bounding box center [380, 412] width 661 height 270
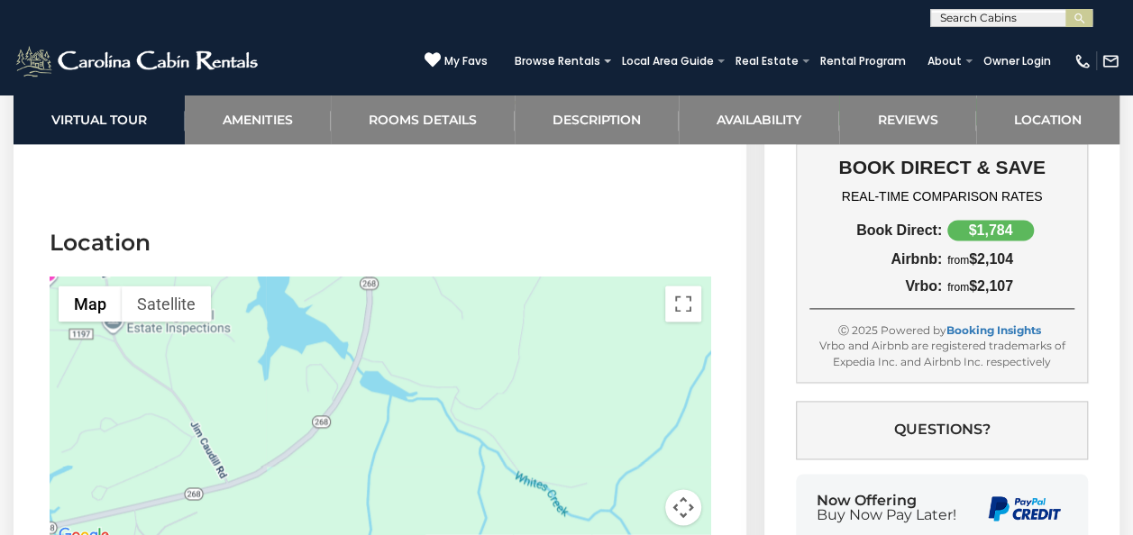
drag, startPoint x: 395, startPoint y: 231, endPoint x: 567, endPoint y: 344, distance: 206.3
click at [567, 344] on div at bounding box center [380, 412] width 661 height 270
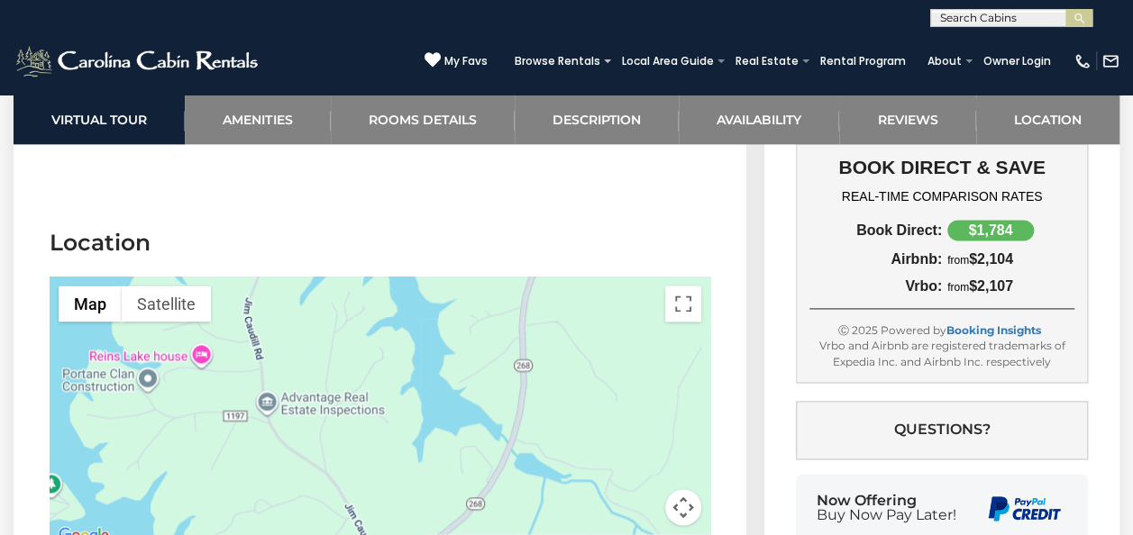
drag, startPoint x: 450, startPoint y: 285, endPoint x: 688, endPoint y: 434, distance: 280.6
click at [687, 433] on div "Map Terrain Satellite Labels Keyboard shortcuts Map Data Map data ©2025 Map dat…" at bounding box center [380, 412] width 661 height 270
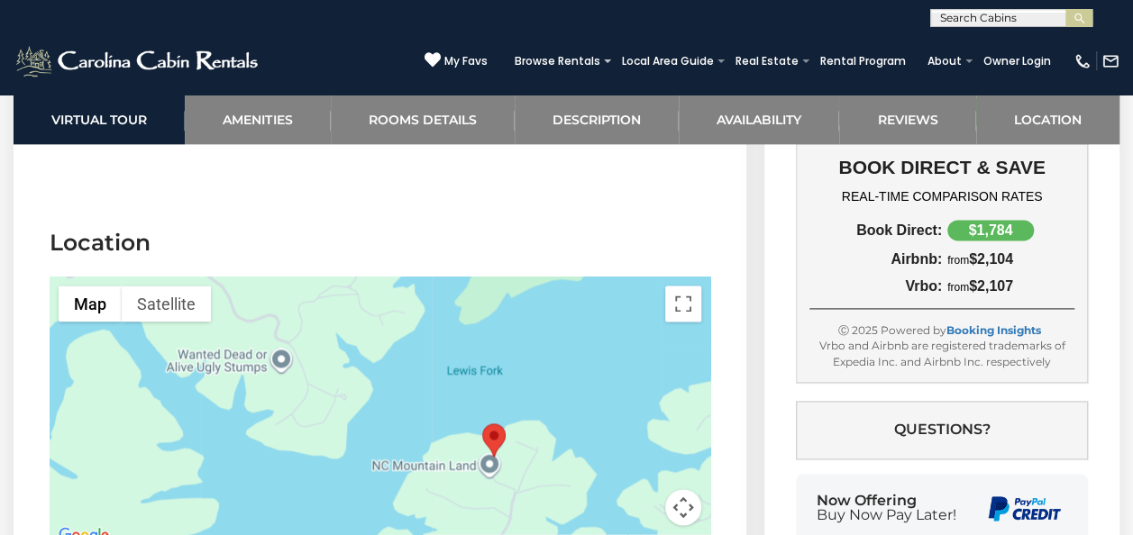
drag, startPoint x: 510, startPoint y: 281, endPoint x: 615, endPoint y: 449, distance: 197.6
click at [615, 449] on section "Location ← Move left → Move right ↑ Move up ↓ Move down + Zoom in - Zoom out Ho…" at bounding box center [380, 391] width 733 height 383
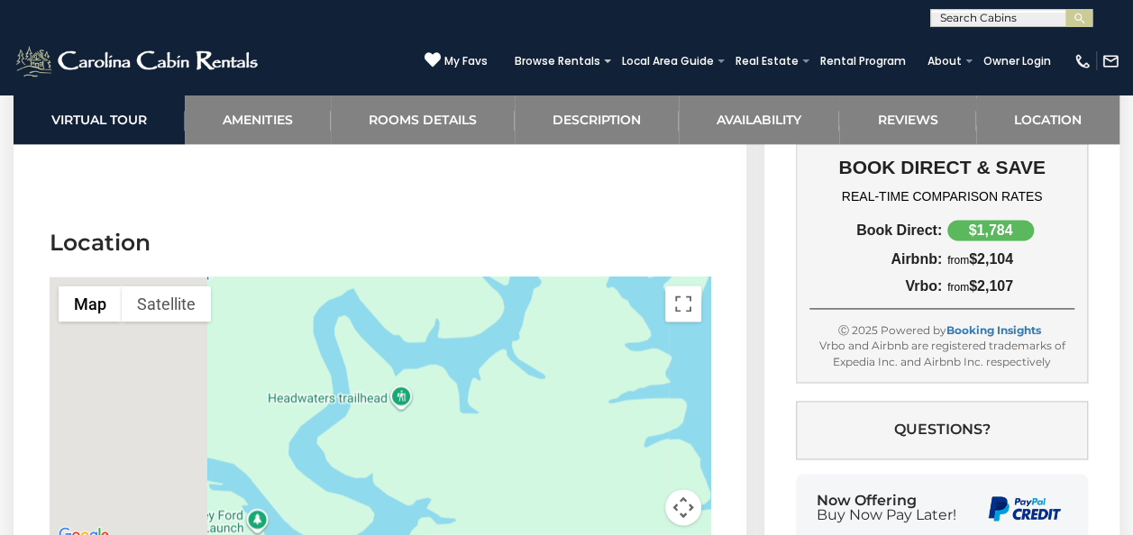
drag, startPoint x: 499, startPoint y: 317, endPoint x: 836, endPoint y: 283, distance: 338.0
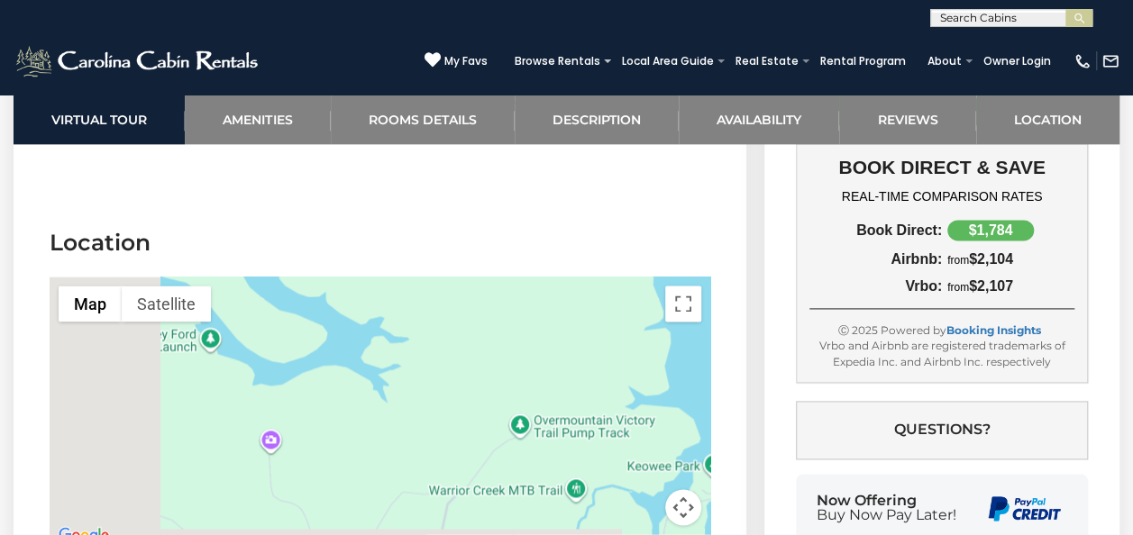
drag, startPoint x: 629, startPoint y: 325, endPoint x: 581, endPoint y: 148, distance: 183.3
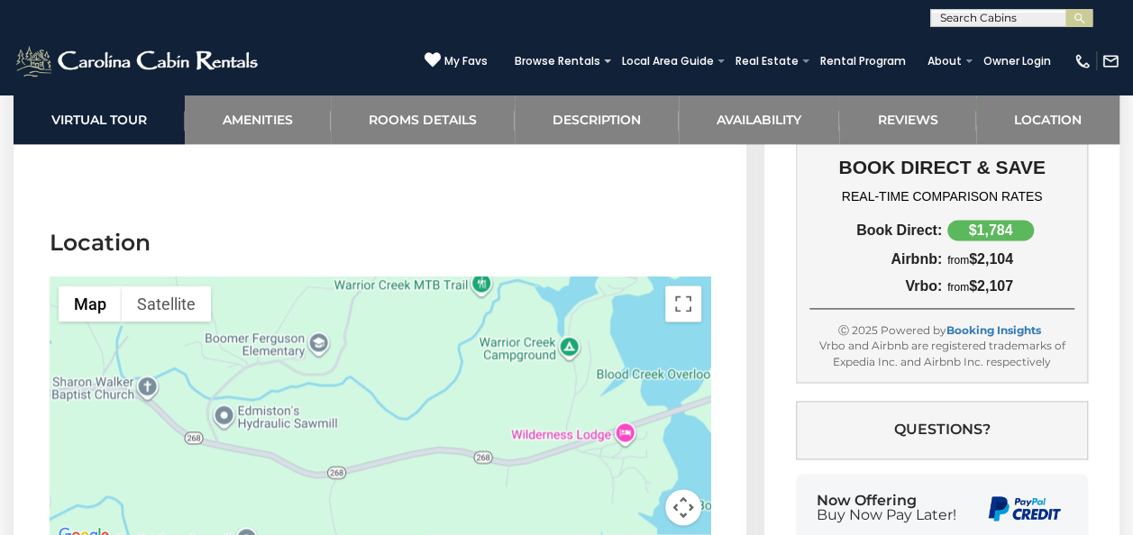
drag, startPoint x: 572, startPoint y: 339, endPoint x: 488, endPoint y: 151, distance: 206.6
click at [488, 200] on section "Location ← Move left → Move right ↑ Move up ↓ Move down + Zoom in - Zoom out Ho…" at bounding box center [380, 391] width 733 height 383
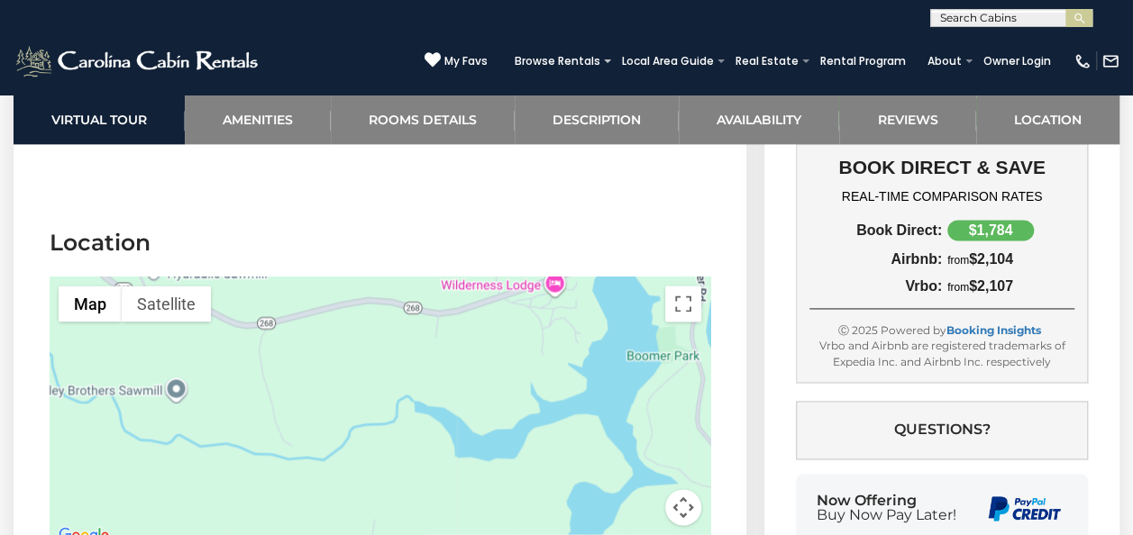
drag, startPoint x: 451, startPoint y: 335, endPoint x: 389, endPoint y: 180, distance: 167.1
click at [389, 277] on div at bounding box center [380, 412] width 661 height 270
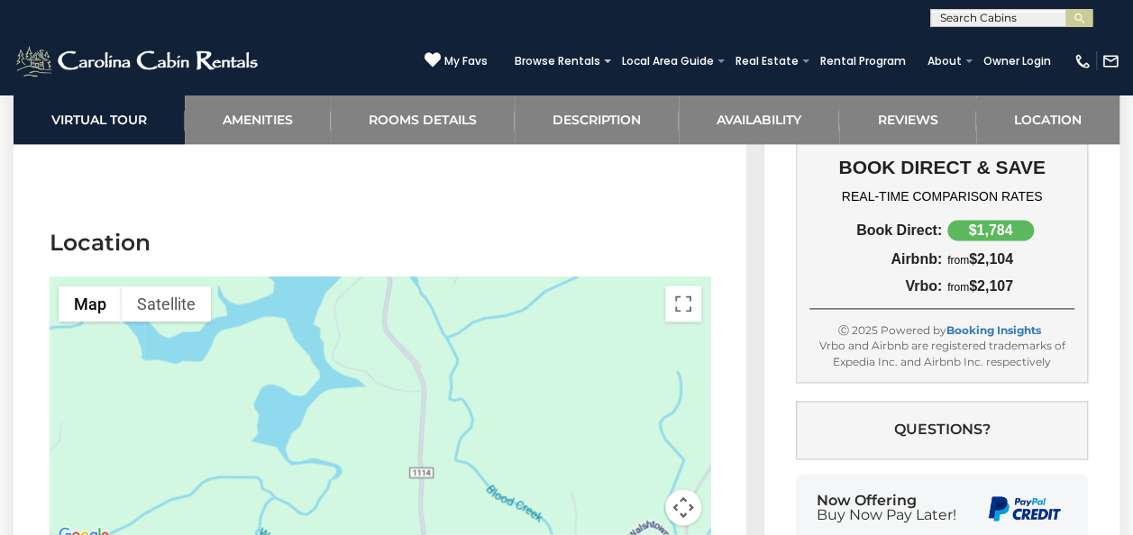
drag, startPoint x: 535, startPoint y: 308, endPoint x: 224, endPoint y: 211, distance: 326.7
click at [224, 277] on div at bounding box center [380, 412] width 661 height 270
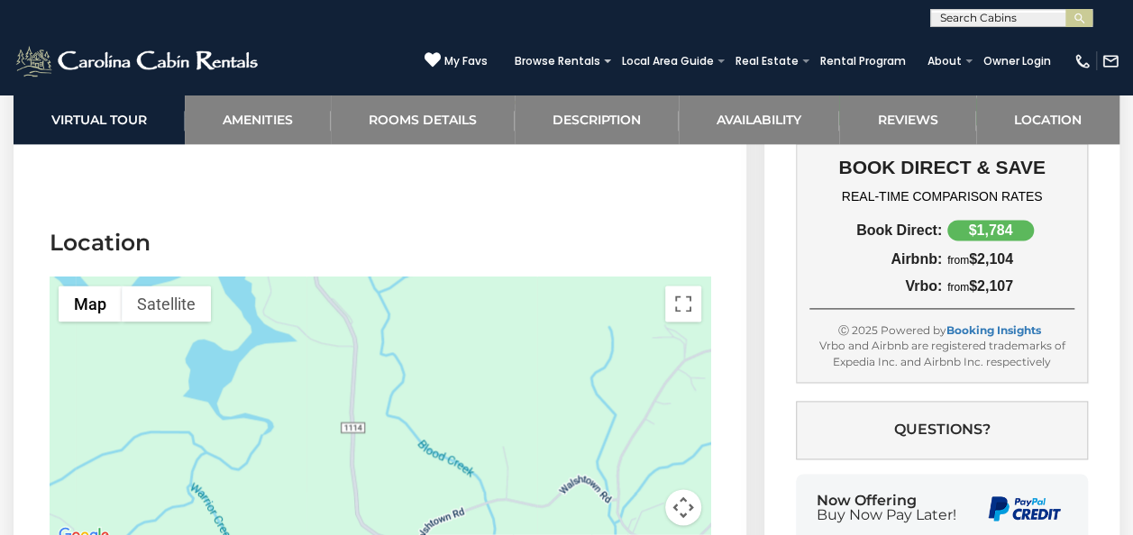
drag, startPoint x: 447, startPoint y: 291, endPoint x: 270, endPoint y: 146, distance: 228.6
click at [270, 200] on section "Location ← Move left → Move right ↑ Move up ↓ Move down + Zoom in - Zoom out Ho…" at bounding box center [380, 391] width 733 height 383
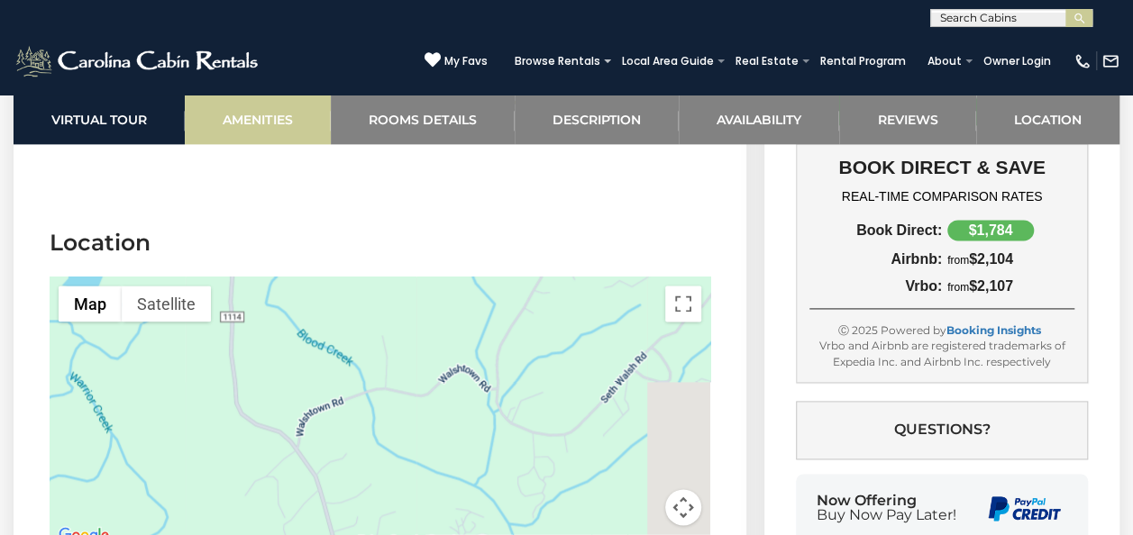
drag, startPoint x: 475, startPoint y: 317, endPoint x: 261, endPoint y: 126, distance: 287.3
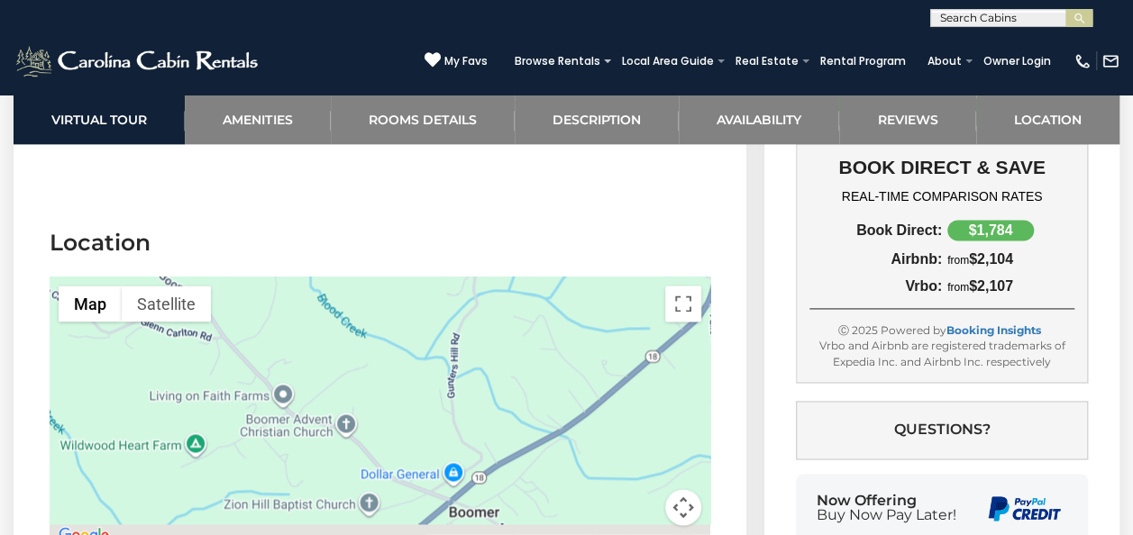
drag, startPoint x: 311, startPoint y: 210, endPoint x: 398, endPoint y: 169, distance: 95.6
click at [398, 277] on div at bounding box center [380, 412] width 661 height 270
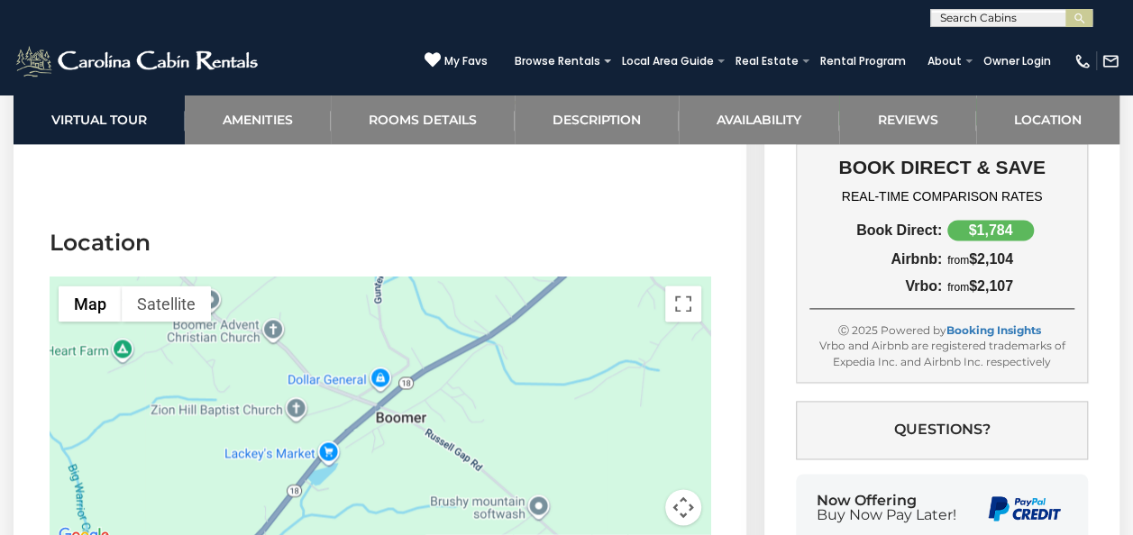
drag, startPoint x: 540, startPoint y: 292, endPoint x: 473, endPoint y: 206, distance: 108.6
click at [473, 277] on div at bounding box center [380, 412] width 661 height 270
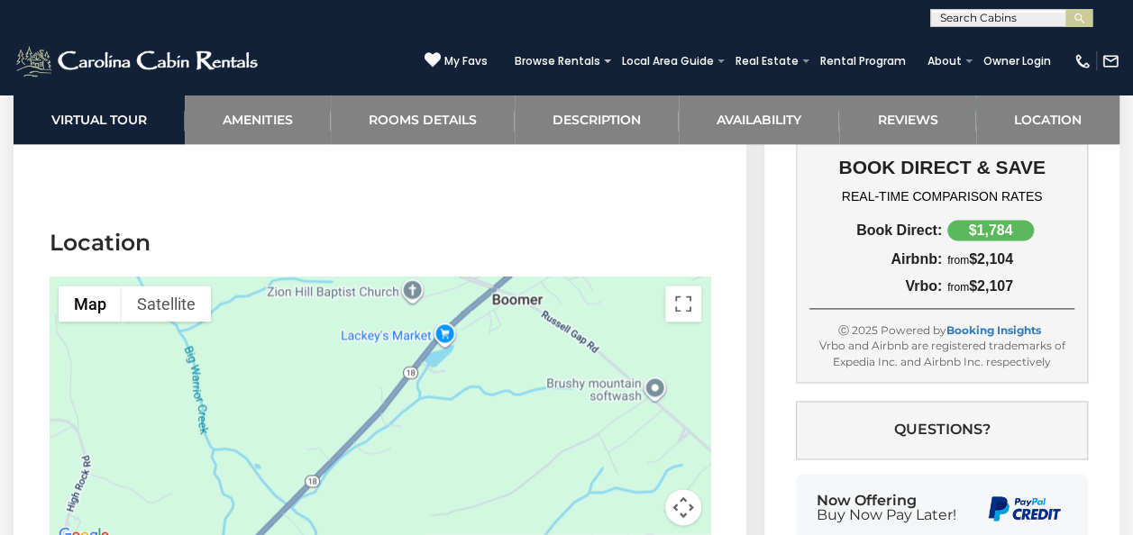
drag, startPoint x: 478, startPoint y: 209, endPoint x: 546, endPoint y: 162, distance: 83.0
click at [546, 200] on section "Location ← Move left → Move right ↑ Move up ↓ Move down + Zoom in - Zoom out Ho…" at bounding box center [380, 391] width 733 height 383
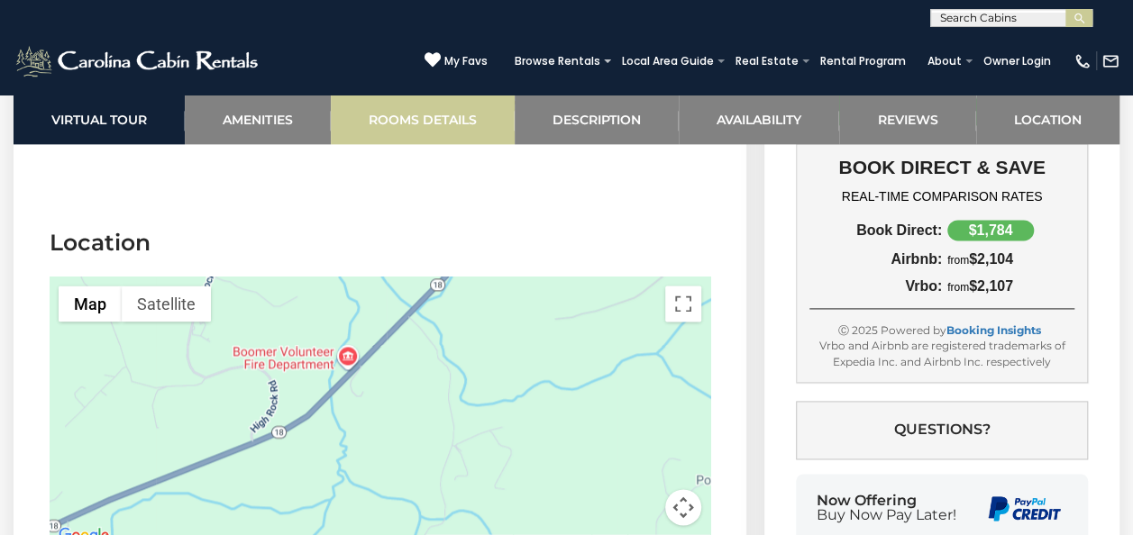
drag, startPoint x: 445, startPoint y: 262, endPoint x: 508, endPoint y: 120, distance: 155.4
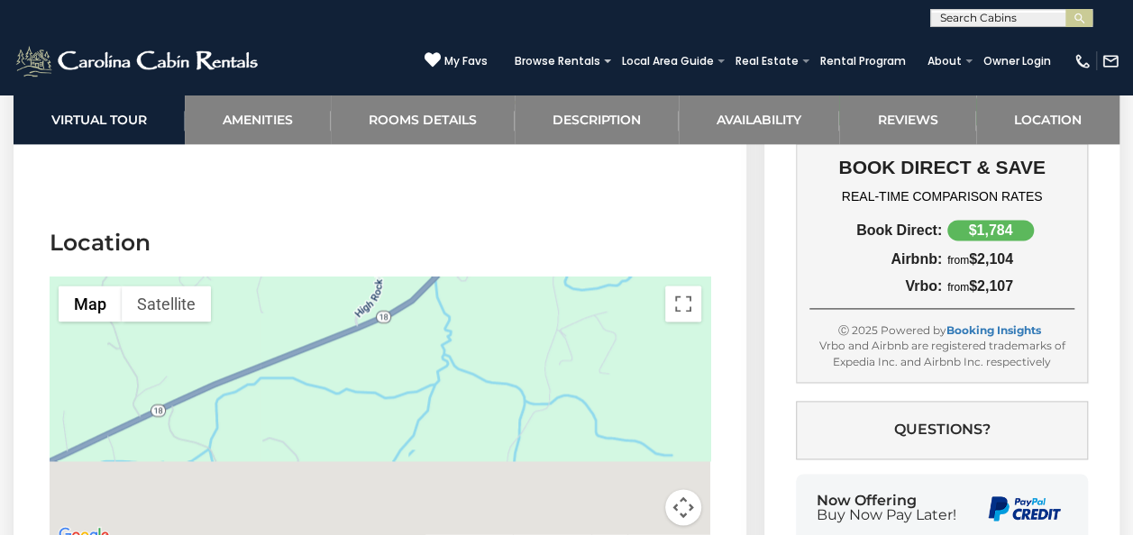
drag, startPoint x: 535, startPoint y: 177, endPoint x: 542, endPoint y: 208, distance: 32.2
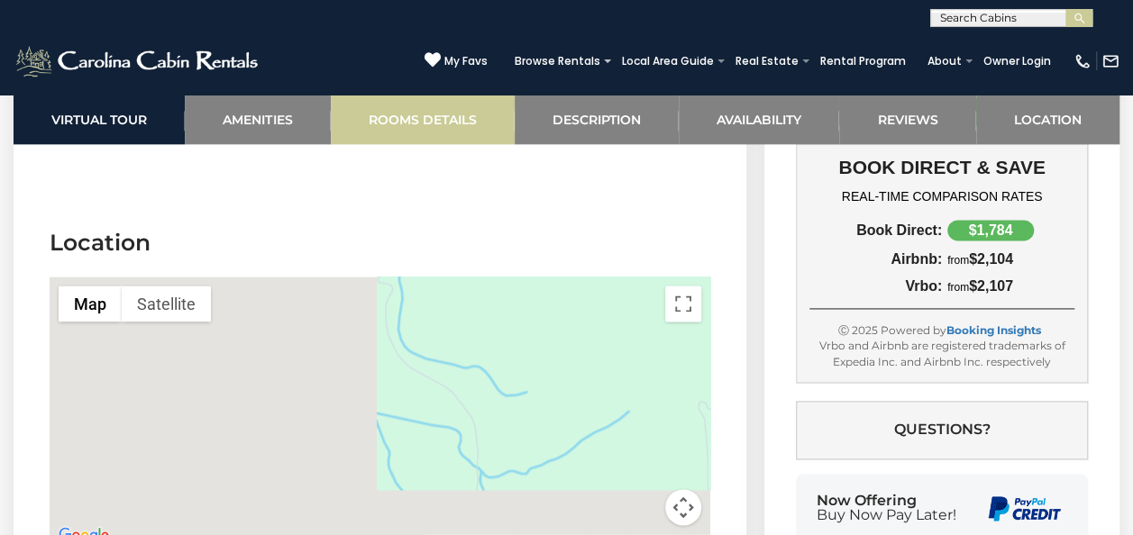
drag, startPoint x: 344, startPoint y: 140, endPoint x: 335, endPoint y: 117, distance: 24.3
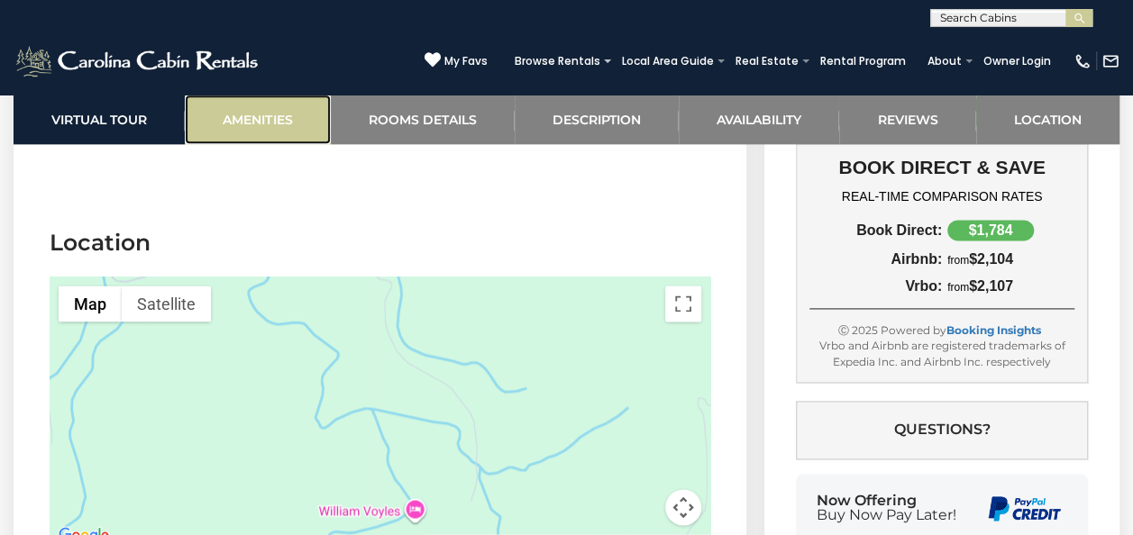
click at [278, 119] on link "Amenities" at bounding box center [257, 120] width 145 height 50
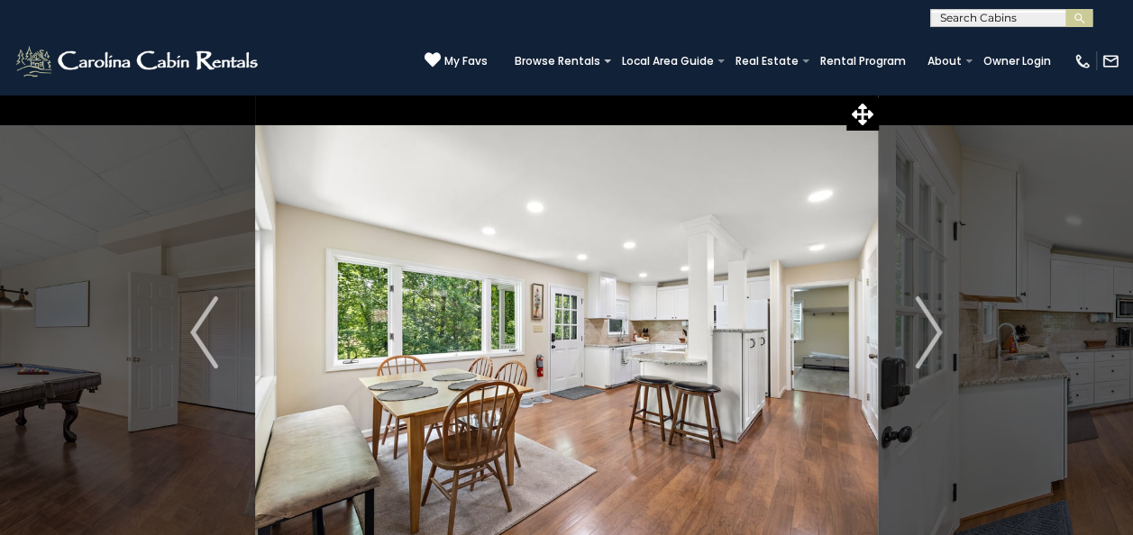
scroll to position [1512, 0]
